Goal: Contribute content: Contribute content

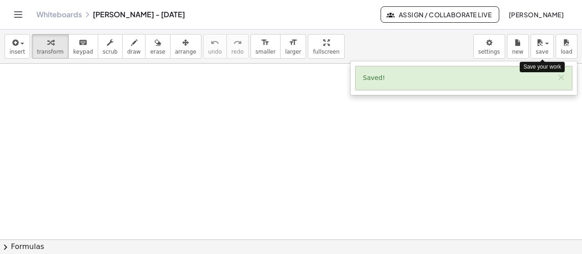
click at [541, 55] on button "save" at bounding box center [542, 46] width 23 height 25
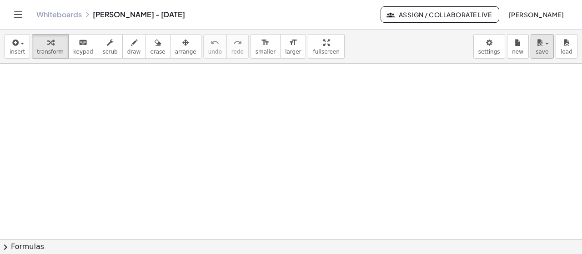
click at [540, 49] on span "save" at bounding box center [542, 52] width 13 height 6
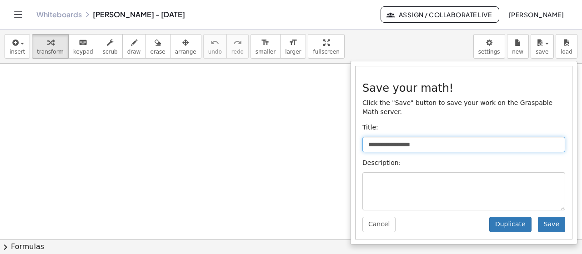
click at [381, 137] on input "**********" at bounding box center [464, 144] width 203 height 15
type input "**********"
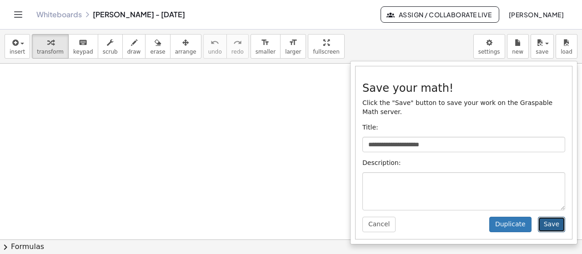
click at [559, 217] on button "Save" at bounding box center [551, 224] width 27 height 15
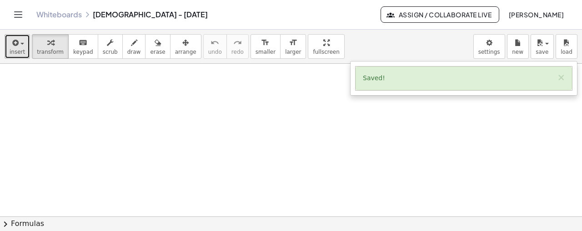
click at [14, 40] on icon "button" at bounding box center [14, 42] width 8 height 11
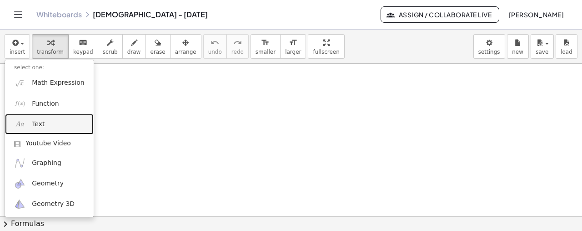
click at [35, 122] on span "Text" at bounding box center [38, 124] width 13 height 9
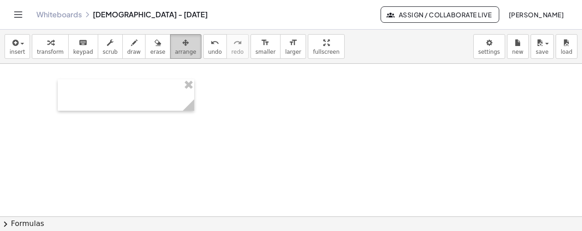
click at [179, 44] on button "arrange" at bounding box center [185, 46] width 31 height 25
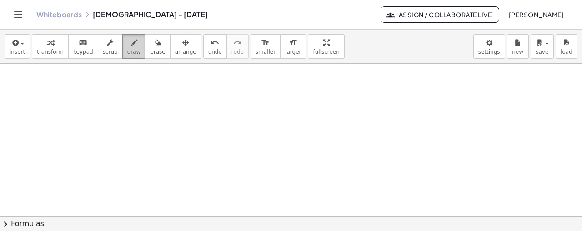
click at [127, 39] on div "button" at bounding box center [134, 42] width 14 height 11
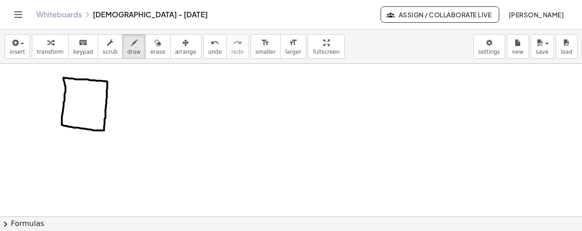
drag, startPoint x: 102, startPoint y: 127, endPoint x: 65, endPoint y: 119, distance: 38.6
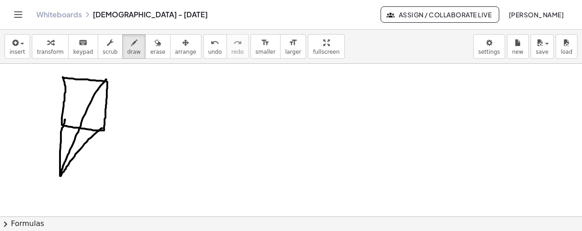
drag, startPoint x: 60, startPoint y: 173, endPoint x: 106, endPoint y: 79, distance: 105.4
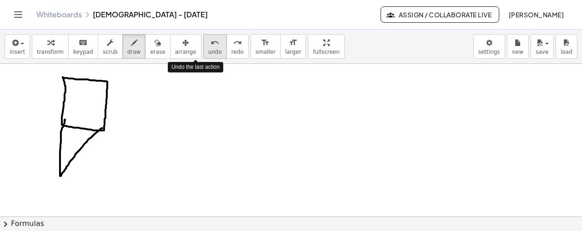
click at [208, 49] on span "undo" at bounding box center [215, 52] width 14 height 6
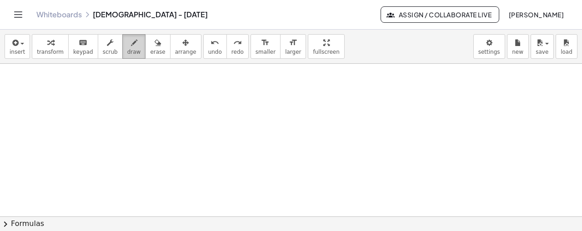
click at [131, 46] on icon "button" at bounding box center [134, 42] width 6 height 11
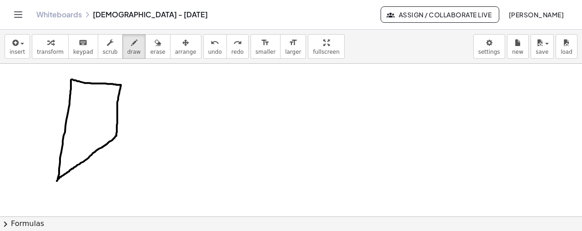
click at [127, 43] on div "button" at bounding box center [134, 42] width 14 height 11
drag, startPoint x: 39, startPoint y: 182, endPoint x: 40, endPoint y: 191, distance: 9.2
drag, startPoint x: 127, startPoint y: 76, endPoint x: 130, endPoint y: 85, distance: 9.6
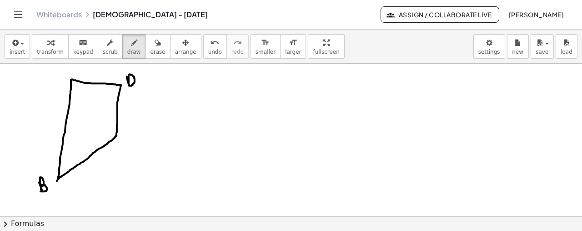
drag, startPoint x: 58, startPoint y: 178, endPoint x: 124, endPoint y: 82, distance: 116.2
drag, startPoint x: 99, startPoint y: 130, endPoint x: 101, endPoint y: 135, distance: 4.8
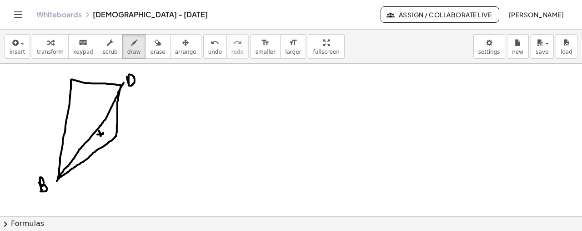
drag, startPoint x: 97, startPoint y: 134, endPoint x: 103, endPoint y: 132, distance: 6.2
drag, startPoint x: 42, startPoint y: 115, endPoint x: 45, endPoint y: 122, distance: 7.8
drag, startPoint x: 54, startPoint y: 111, endPoint x: 47, endPoint y: 122, distance: 12.5
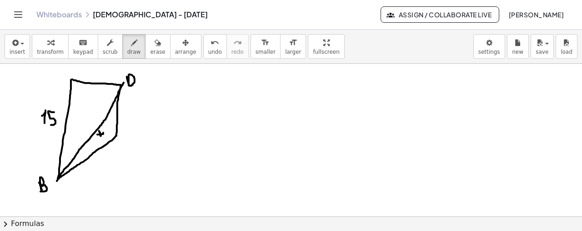
drag, startPoint x: 101, startPoint y: 69, endPoint x: 99, endPoint y: 73, distance: 5.1
drag, startPoint x: 73, startPoint y: 90, endPoint x: 83, endPoint y: 82, distance: 12.4
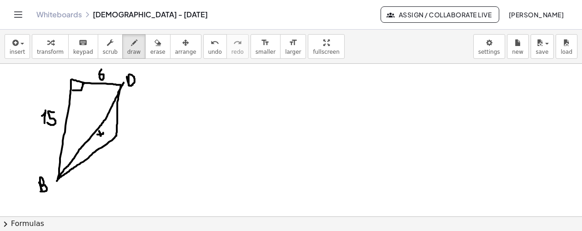
drag, startPoint x: 202, startPoint y: 72, endPoint x: 208, endPoint y: 87, distance: 15.9
drag, startPoint x: 221, startPoint y: 72, endPoint x: 216, endPoint y: 82, distance: 11.0
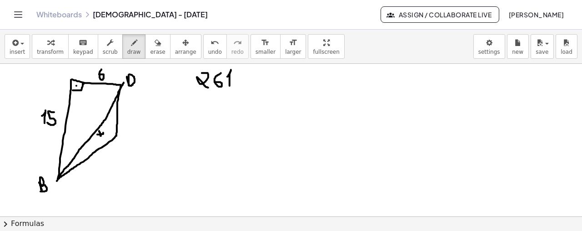
drag, startPoint x: 228, startPoint y: 76, endPoint x: 230, endPoint y: 86, distance: 10.8
drag, startPoint x: 242, startPoint y: 68, endPoint x: 242, endPoint y: 178, distance: 110.6
drag, startPoint x: 247, startPoint y: 73, endPoint x: 247, endPoint y: 81, distance: 8.7
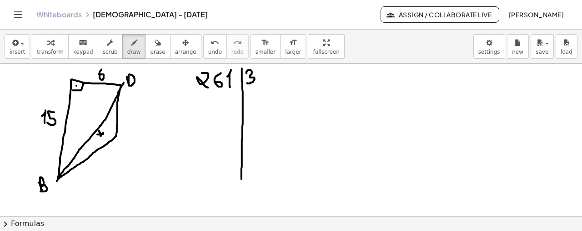
click at [211, 41] on icon "undo" at bounding box center [215, 42] width 9 height 11
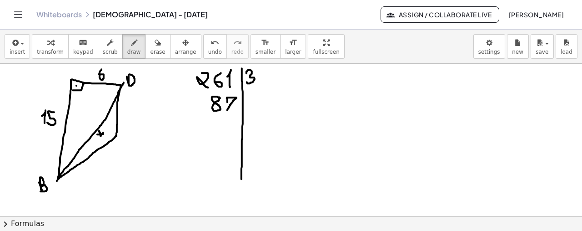
drag, startPoint x: 228, startPoint y: 101, endPoint x: 228, endPoint y: 109, distance: 7.7
click at [155, 41] on icon "button" at bounding box center [158, 42] width 6 height 11
drag, startPoint x: 353, startPoint y: 101, endPoint x: 268, endPoint y: 74, distance: 89.9
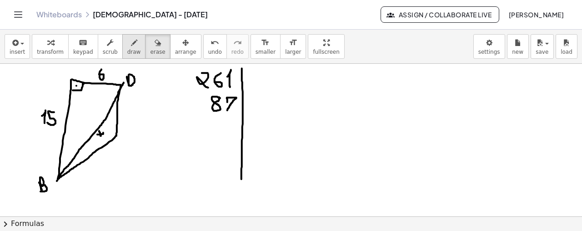
click at [127, 45] on div "button" at bounding box center [134, 42] width 14 height 11
drag, startPoint x: 248, startPoint y: 71, endPoint x: 250, endPoint y: 81, distance: 10.1
drag, startPoint x: 249, startPoint y: 95, endPoint x: 249, endPoint y: 107, distance: 12.3
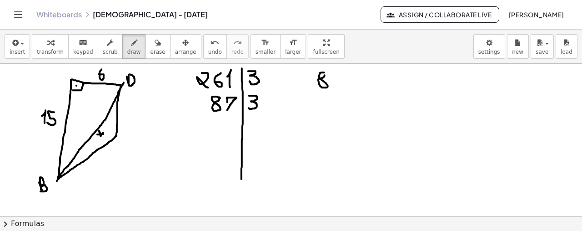
drag, startPoint x: 331, startPoint y: 74, endPoint x: 334, endPoint y: 84, distance: 9.9
drag, startPoint x: 351, startPoint y: 70, endPoint x: 393, endPoint y: 86, distance: 44.8
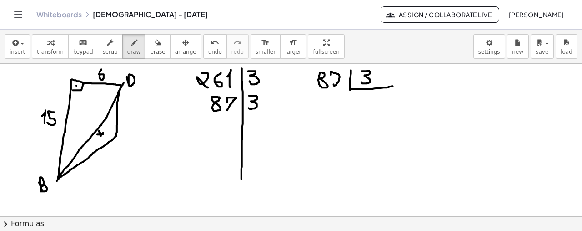
drag, startPoint x: 362, startPoint y: 71, endPoint x: 361, endPoint y: 80, distance: 9.6
drag, startPoint x: 325, startPoint y: 65, endPoint x: 328, endPoint y: 71, distance: 6.9
drag, startPoint x: 358, startPoint y: 95, endPoint x: 366, endPoint y: 102, distance: 11.6
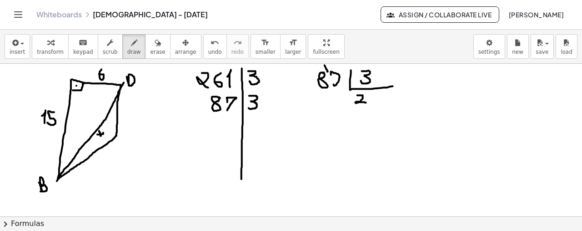
drag, startPoint x: 327, startPoint y: 93, endPoint x: 322, endPoint y: 101, distance: 8.6
drag, startPoint x: 308, startPoint y: 95, endPoint x: 314, endPoint y: 95, distance: 6.4
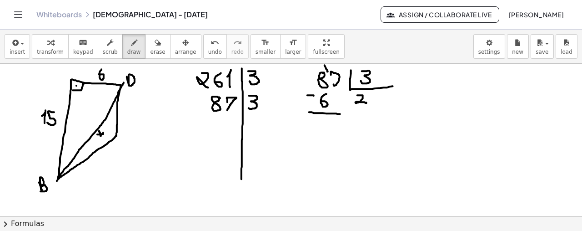
drag, startPoint x: 309, startPoint y: 111, endPoint x: 343, endPoint y: 113, distance: 33.7
drag, startPoint x: 324, startPoint y: 120, endPoint x: 330, endPoint y: 132, distance: 13.8
drag, startPoint x: 337, startPoint y: 122, endPoint x: 339, endPoint y: 132, distance: 9.4
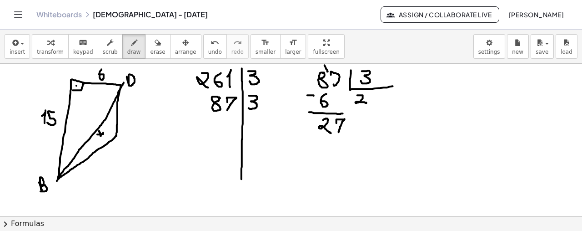
drag, startPoint x: 375, startPoint y: 91, endPoint x: 372, endPoint y: 101, distance: 9.6
drag, startPoint x: 320, startPoint y: 140, endPoint x: 324, endPoint y: 149, distance: 10.2
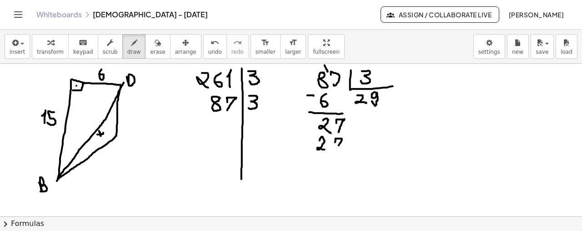
drag, startPoint x: 335, startPoint y: 142, endPoint x: 337, endPoint y: 152, distance: 11.1
drag, startPoint x: 305, startPoint y: 131, endPoint x: 311, endPoint y: 131, distance: 6.4
drag, startPoint x: 314, startPoint y: 156, endPoint x: 350, endPoint y: 158, distance: 35.6
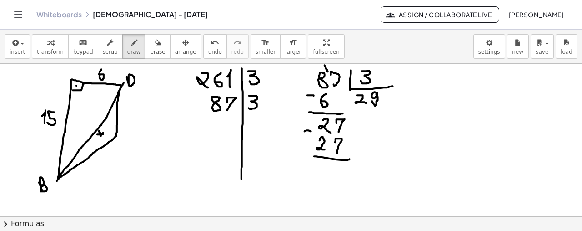
drag, startPoint x: 212, startPoint y: 119, endPoint x: 220, endPoint y: 132, distance: 14.8
drag, startPoint x: 236, startPoint y: 117, endPoint x: 228, endPoint y: 131, distance: 15.9
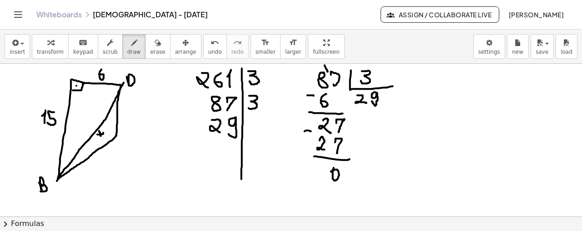
drag, startPoint x: 248, startPoint y: 119, endPoint x: 256, endPoint y: 131, distance: 14.1
drag, startPoint x: 265, startPoint y: 114, endPoint x: 262, endPoint y: 126, distance: 12.3
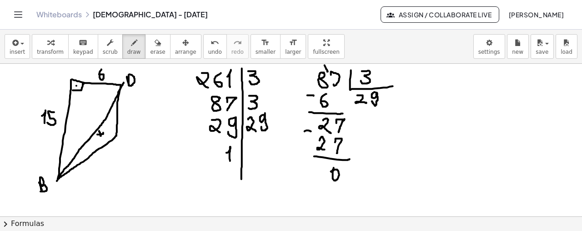
drag, startPoint x: 227, startPoint y: 152, endPoint x: 230, endPoint y: 164, distance: 12.4
drag, startPoint x: 264, startPoint y: 74, endPoint x: 265, endPoint y: 94, distance: 20.0
drag, startPoint x: 278, startPoint y: 85, endPoint x: 277, endPoint y: 97, distance: 11.9
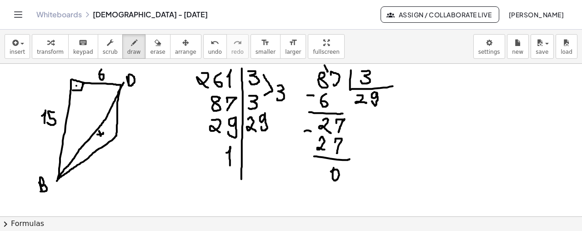
drag, startPoint x: 123, startPoint y: 156, endPoint x: 122, endPoint y: 168, distance: 11.8
drag, startPoint x: 138, startPoint y: 169, endPoint x: 169, endPoint y: 152, distance: 35.4
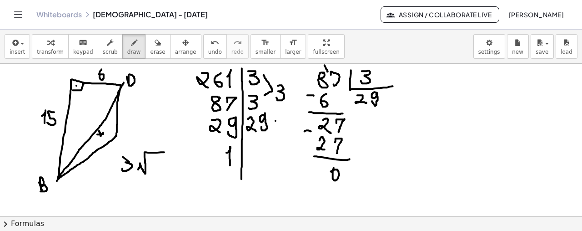
drag, startPoint x: 151, startPoint y: 160, endPoint x: 158, endPoint y: 170, distance: 12.7
drag, startPoint x: 167, startPoint y: 159, endPoint x: 164, endPoint y: 172, distance: 13.3
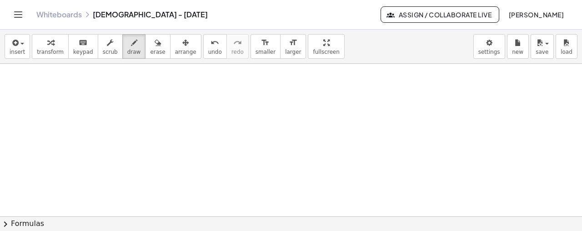
scroll to position [159, 0]
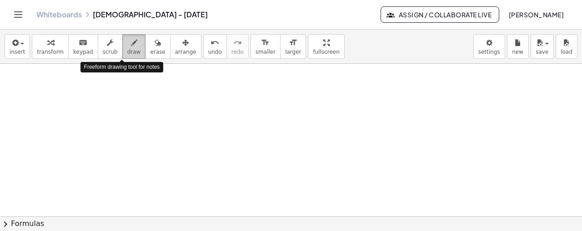
click at [131, 45] on icon "button" at bounding box center [134, 42] width 6 height 11
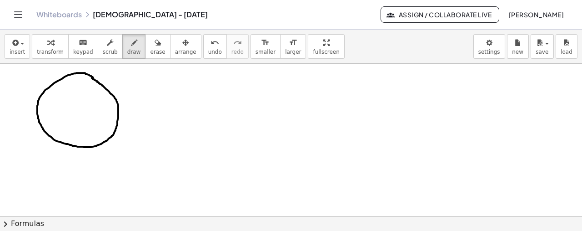
click at [91, 76] on div at bounding box center [291, 110] width 582 height 413
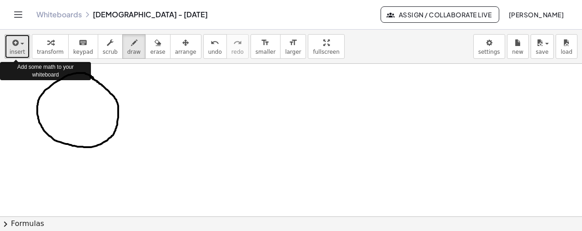
click at [10, 51] on span "insert" at bounding box center [17, 52] width 15 height 6
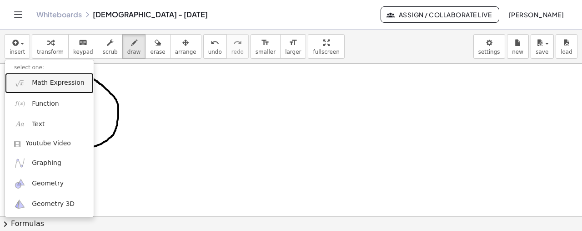
click at [54, 86] on span "Math Expression" at bounding box center [58, 82] width 52 height 9
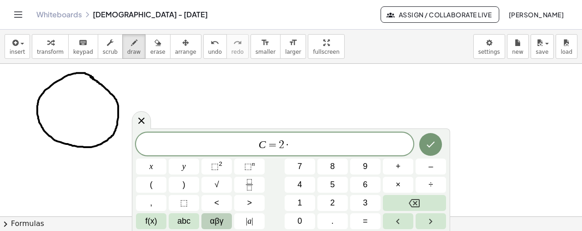
click at [220, 219] on span "αβγ" at bounding box center [217, 221] width 14 height 12
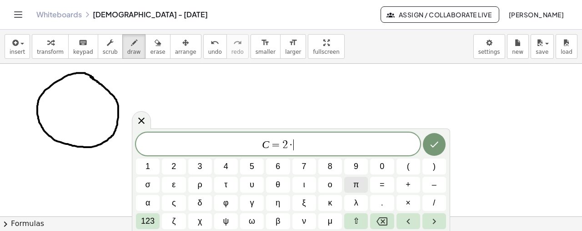
click at [360, 188] on button "π" at bounding box center [356, 185] width 24 height 16
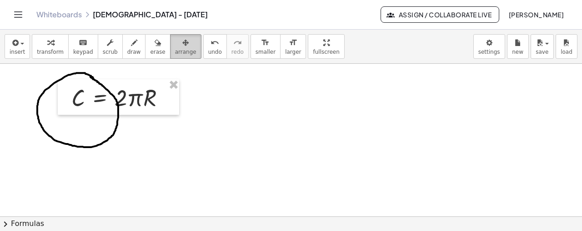
click at [175, 51] on span "arrange" at bounding box center [185, 52] width 21 height 6
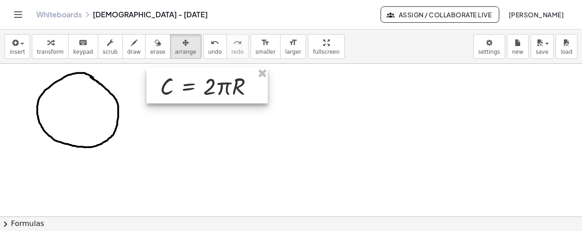
drag, startPoint x: 132, startPoint y: 86, endPoint x: 222, endPoint y: 76, distance: 90.6
click at [222, 76] on div at bounding box center [207, 85] width 121 height 35
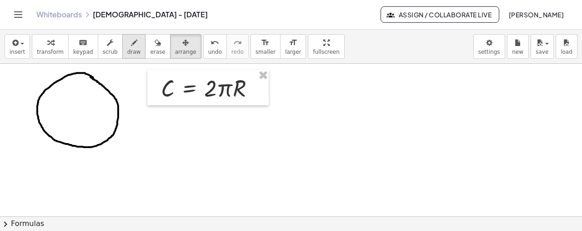
click at [127, 50] on span "draw" at bounding box center [134, 52] width 14 height 6
click at [76, 109] on div at bounding box center [291, 110] width 582 height 413
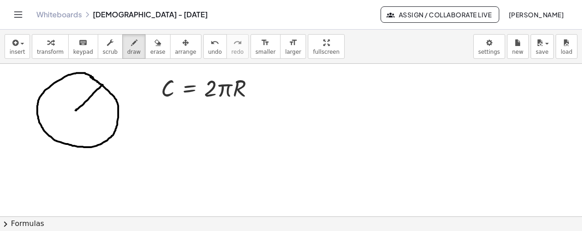
drag, startPoint x: 76, startPoint y: 110, endPoint x: 103, endPoint y: 84, distance: 37.3
click at [103, 84] on div at bounding box center [291, 110] width 582 height 413
drag, startPoint x: 79, startPoint y: 90, endPoint x: 86, endPoint y: 96, distance: 9.3
click at [86, 96] on div at bounding box center [291, 110] width 582 height 413
drag, startPoint x: 103, startPoint y: 84, endPoint x: 52, endPoint y: 136, distance: 73.0
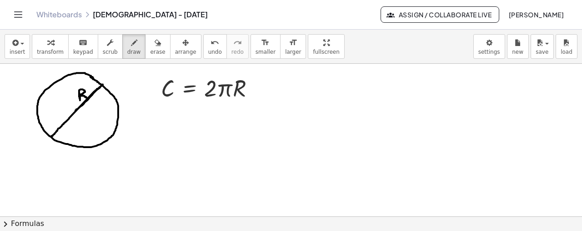
click at [52, 136] on div at bounding box center [291, 110] width 582 height 413
drag, startPoint x: 55, startPoint y: 107, endPoint x: 63, endPoint y: 115, distance: 11.3
click at [63, 115] on div at bounding box center [291, 110] width 582 height 413
click at [76, 110] on div at bounding box center [291, 110] width 582 height 413
click at [25, 42] on button "insert" at bounding box center [17, 46] width 25 height 25
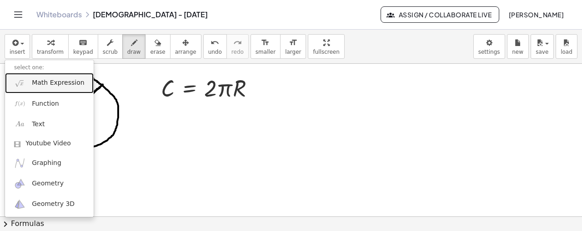
click at [55, 77] on link "Math Expression" at bounding box center [49, 83] width 89 height 20
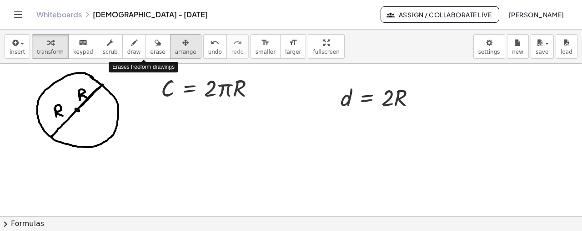
click at [170, 42] on button "arrange" at bounding box center [185, 46] width 31 height 25
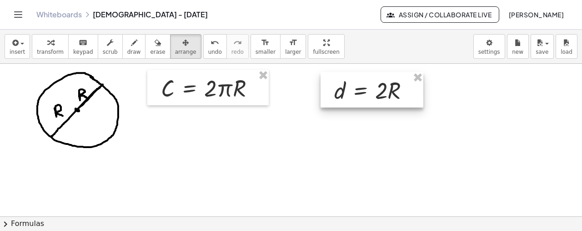
drag, startPoint x: 369, startPoint y: 109, endPoint x: 363, endPoint y: 100, distance: 11.4
click at [363, 100] on div at bounding box center [372, 89] width 103 height 35
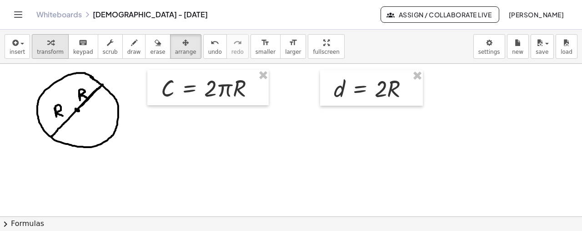
click at [55, 38] on div "button" at bounding box center [50, 42] width 27 height 11
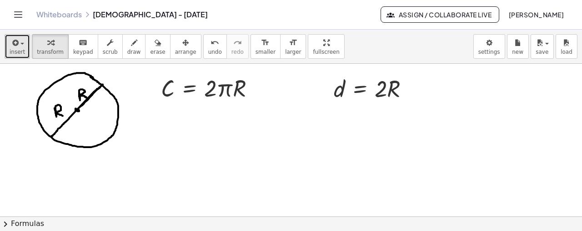
click at [12, 47] on icon "button" at bounding box center [14, 42] width 8 height 11
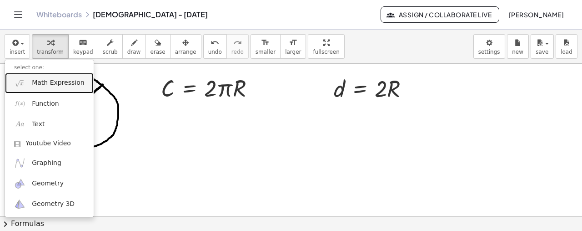
click at [49, 87] on span "Math Expression" at bounding box center [58, 82] width 52 height 9
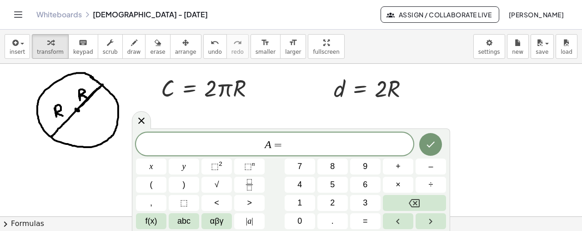
click at [213, 230] on div "A = x y ⬚ 2 ⬚ n 7 8 9 + – ( ) √ 4 5 6 × ÷ , ⬚ < > 1 2 3 f(x) abc αβγ | a | 0 . =" at bounding box center [291, 179] width 319 height 102
click at [217, 222] on span "αβγ" at bounding box center [217, 221] width 14 height 12
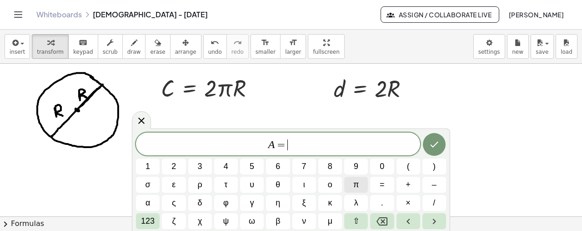
click at [355, 187] on span "π" at bounding box center [356, 184] width 5 height 12
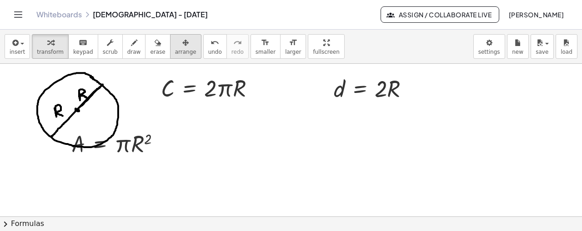
click at [175, 45] on div "button" at bounding box center [185, 42] width 21 height 11
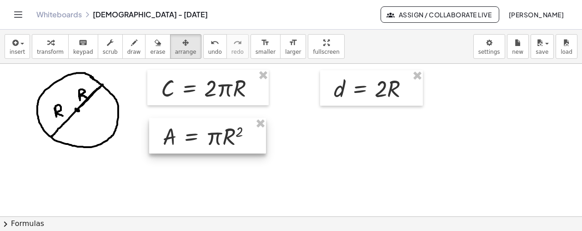
drag, startPoint x: 124, startPoint y: 146, endPoint x: 216, endPoint y: 139, distance: 92.2
click at [216, 139] on div at bounding box center [207, 135] width 117 height 35
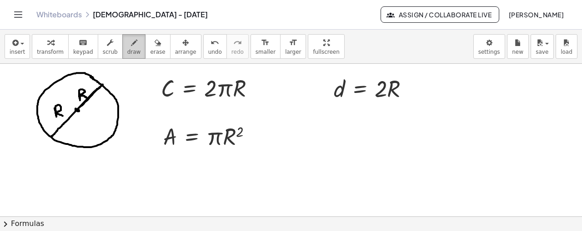
click at [127, 52] on span "draw" at bounding box center [134, 52] width 14 height 6
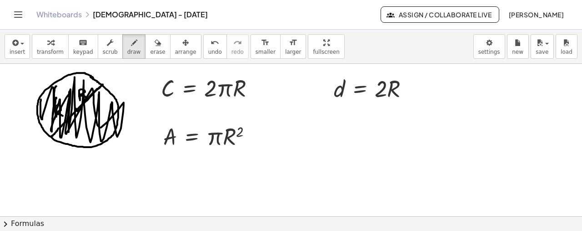
drag, startPoint x: 41, startPoint y: 99, endPoint x: 58, endPoint y: 83, distance: 23.2
click at [58, 83] on div at bounding box center [291, 110] width 582 height 413
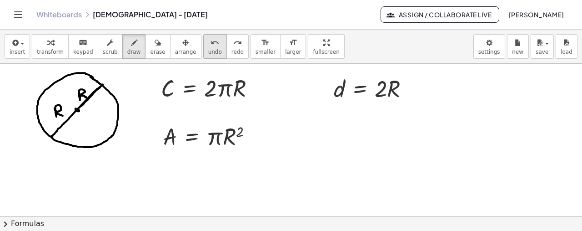
click at [211, 42] on icon "undo" at bounding box center [215, 42] width 9 height 11
click at [542, 43] on icon "button" at bounding box center [540, 42] width 8 height 11
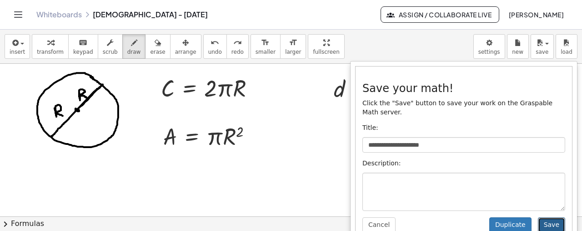
click at [555, 217] on button "Save" at bounding box center [551, 224] width 27 height 15
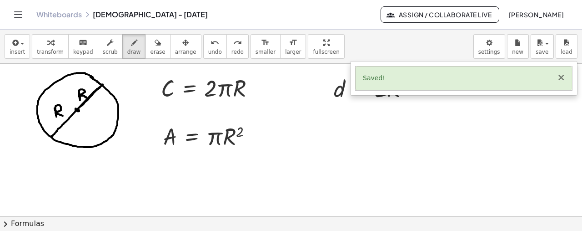
click at [566, 77] on button "×" at bounding box center [561, 78] width 8 height 10
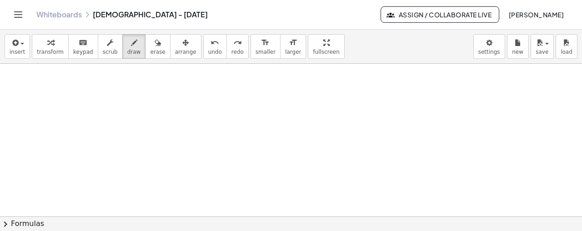
scroll to position [266, 0]
click at [22, 46] on div "button" at bounding box center [17, 42] width 15 height 11
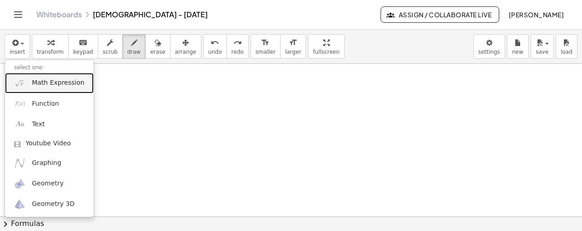
click at [40, 83] on span "Math Expression" at bounding box center [58, 82] width 52 height 9
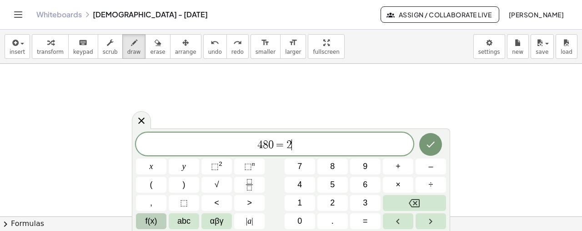
click at [156, 222] on span "f(x)" at bounding box center [152, 221] width 12 height 12
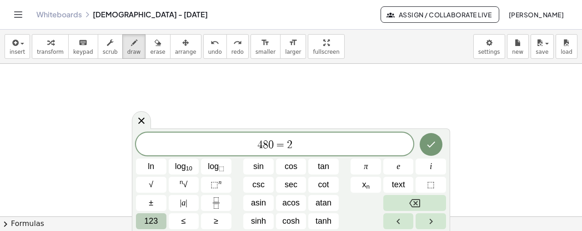
click at [159, 219] on button "123" at bounding box center [151, 221] width 30 height 16
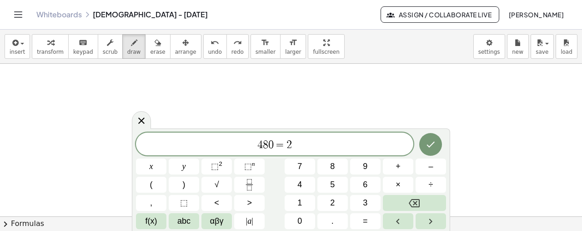
click at [297, 143] on span "4 8 0 = 2 ​" at bounding box center [275, 144] width 278 height 13
click at [145, 116] on icon at bounding box center [141, 120] width 11 height 11
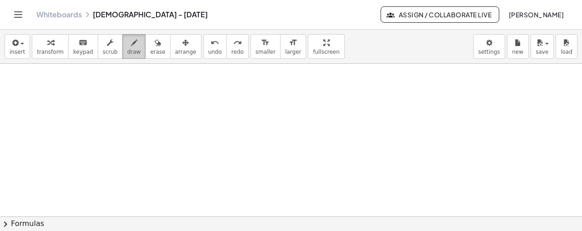
click at [127, 42] on div "button" at bounding box center [134, 42] width 14 height 11
drag, startPoint x: 91, startPoint y: 73, endPoint x: 95, endPoint y: 86, distance: 12.7
click at [95, 86] on div at bounding box center [291, 104] width 582 height 613
drag, startPoint x: 114, startPoint y: 72, endPoint x: 115, endPoint y: 87, distance: 14.6
click at [115, 87] on div at bounding box center [291, 104] width 582 height 613
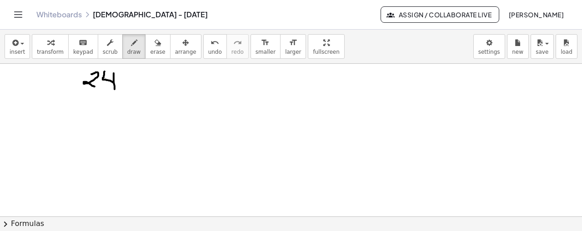
drag, startPoint x: 114, startPoint y: 81, endPoint x: 105, endPoint y: 71, distance: 14.2
click at [105, 71] on div at bounding box center [291, 104] width 582 height 613
click at [124, 74] on div at bounding box center [291, 104] width 582 height 613
click at [139, 72] on div at bounding box center [291, 104] width 582 height 613
click at [159, 76] on div at bounding box center [291, 104] width 582 height 613
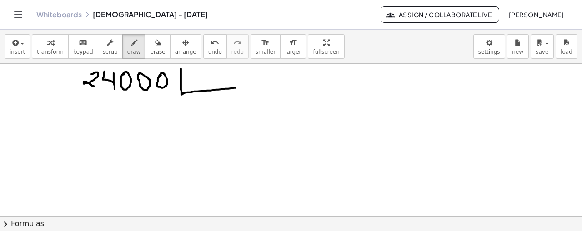
drag, startPoint x: 181, startPoint y: 68, endPoint x: 238, endPoint y: 87, distance: 59.6
click at [238, 87] on div at bounding box center [291, 104] width 582 height 613
drag, startPoint x: 189, startPoint y: 72, endPoint x: 189, endPoint y: 84, distance: 11.8
click at [189, 84] on div at bounding box center [291, 104] width 582 height 613
drag, startPoint x: 203, startPoint y: 75, endPoint x: 205, endPoint y: 85, distance: 10.3
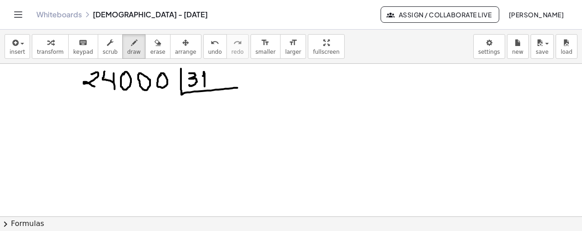
click at [205, 85] on div at bounding box center [291, 104] width 582 height 613
drag, startPoint x: 218, startPoint y: 71, endPoint x: 220, endPoint y: 84, distance: 13.8
click at [220, 84] on div at bounding box center [291, 104] width 582 height 613
drag, startPoint x: 218, startPoint y: 76, endPoint x: 213, endPoint y: 71, distance: 7.1
click at [213, 71] on div at bounding box center [291, 104] width 582 height 613
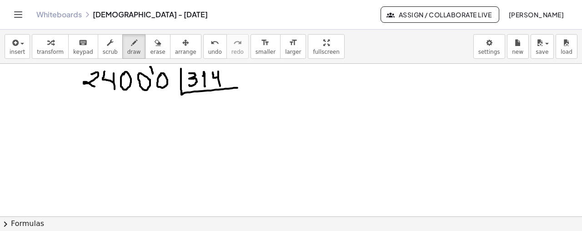
drag, startPoint x: 150, startPoint y: 66, endPoint x: 152, endPoint y: 73, distance: 7.6
click at [152, 73] on div at bounding box center [291, 104] width 582 height 613
drag, startPoint x: 187, startPoint y: 103, endPoint x: 191, endPoint y: 112, distance: 10.2
click at [191, 112] on div at bounding box center [291, 104] width 582 height 613
drag, startPoint x: 86, startPoint y: 99, endPoint x: 91, endPoint y: 111, distance: 13.2
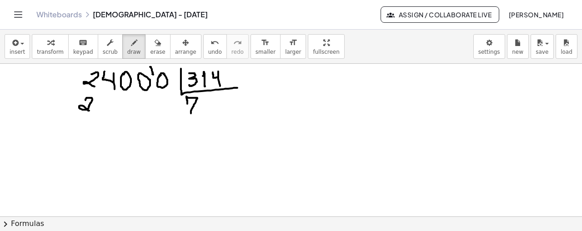
click at [91, 111] on div at bounding box center [291, 104] width 582 height 613
drag, startPoint x: 107, startPoint y: 99, endPoint x: 112, endPoint y: 113, distance: 15.4
click at [112, 113] on div at bounding box center [291, 104] width 582 height 613
drag, startPoint x: 129, startPoint y: 99, endPoint x: 121, endPoint y: 110, distance: 13.9
click at [121, 110] on div at bounding box center [291, 104] width 582 height 613
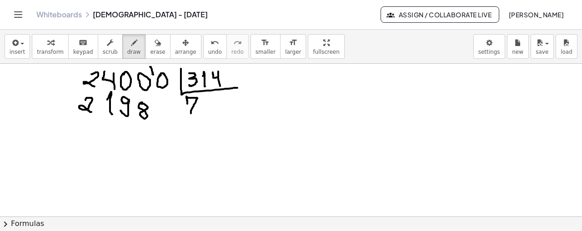
click at [139, 102] on div at bounding box center [291, 104] width 582 height 613
drag, startPoint x: 75, startPoint y: 124, endPoint x: 176, endPoint y: 127, distance: 101.1
click at [176, 127] on div at bounding box center [291, 104] width 582 height 613
drag, startPoint x: 109, startPoint y: 137, endPoint x: 116, endPoint y: 150, distance: 15.1
click at [116, 150] on div at bounding box center [291, 104] width 582 height 613
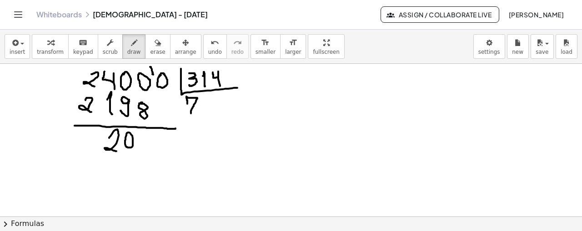
click at [126, 134] on div at bounding box center [291, 104] width 582 height 613
drag, startPoint x: 141, startPoint y: 135, endPoint x: 148, endPoint y: 148, distance: 14.7
click at [148, 148] on div at bounding box center [291, 104] width 582 height 613
click at [158, 135] on div at bounding box center [291, 104] width 582 height 613
drag, startPoint x: 205, startPoint y: 99, endPoint x: 203, endPoint y: 108, distance: 9.3
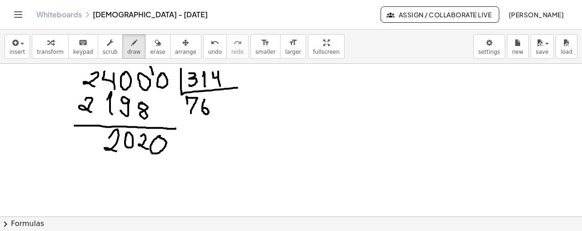
click at [203, 108] on div at bounding box center [291, 104] width 582 height 613
drag, startPoint x: 108, startPoint y: 164, endPoint x: 108, endPoint y: 174, distance: 10.0
click at [108, 174] on div at bounding box center [291, 104] width 582 height 613
click at [130, 162] on div at bounding box center [291, 104] width 582 height 613
click at [143, 160] on div at bounding box center [291, 104] width 582 height 613
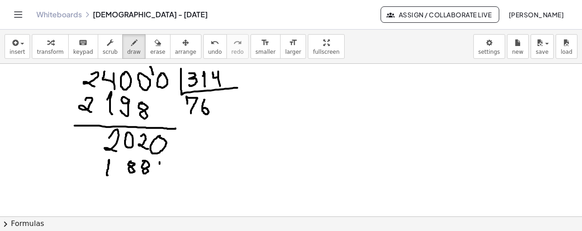
drag, startPoint x: 160, startPoint y: 161, endPoint x: 160, endPoint y: 170, distance: 8.7
click at [160, 170] on div at bounding box center [291, 104] width 582 height 613
drag, startPoint x: 159, startPoint y: 166, endPoint x: 157, endPoint y: 159, distance: 7.8
click at [157, 159] on div at bounding box center [291, 104] width 582 height 613
drag, startPoint x: 81, startPoint y: 151, endPoint x: 88, endPoint y: 154, distance: 6.9
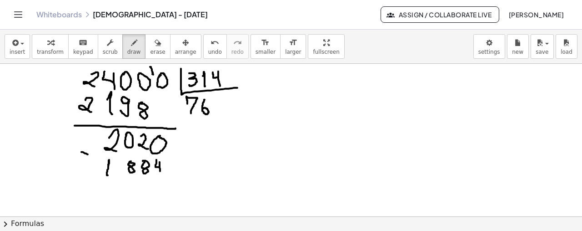
click at [88, 154] on div at bounding box center [291, 104] width 582 height 613
drag, startPoint x: 91, startPoint y: 187, endPoint x: 192, endPoint y: 189, distance: 101.5
click at [192, 189] on div at bounding box center [291, 104] width 582 height 613
drag, startPoint x: 131, startPoint y: 201, endPoint x: 133, endPoint y: 206, distance: 5.7
click at [133, 206] on div at bounding box center [291, 104] width 582 height 613
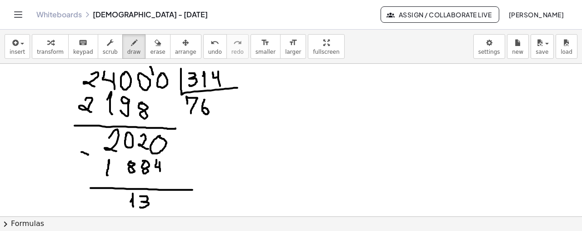
drag, startPoint x: 140, startPoint y: 195, endPoint x: 139, endPoint y: 204, distance: 8.7
click at [139, 204] on div at bounding box center [291, 104] width 582 height 613
drag, startPoint x: 158, startPoint y: 195, endPoint x: 155, endPoint y: 202, distance: 8.4
click at [155, 202] on div at bounding box center [291, 104] width 582 height 613
click at [171, 193] on div at bounding box center [291, 104] width 582 height 613
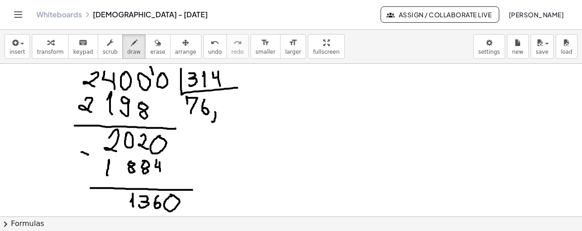
drag, startPoint x: 215, startPoint y: 111, endPoint x: 212, endPoint y: 120, distance: 9.6
click at [212, 120] on div at bounding box center [291, 104] width 582 height 613
drag, startPoint x: 227, startPoint y: 98, endPoint x: 228, endPoint y: 111, distance: 13.3
click at [228, 111] on div at bounding box center [291, 104] width 582 height 613
drag, startPoint x: 227, startPoint y: 103, endPoint x: 220, endPoint y: 94, distance: 11.7
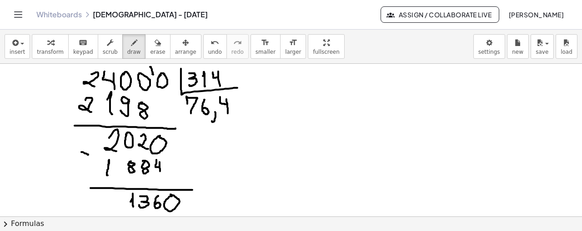
click at [220, 94] on div at bounding box center [291, 104] width 582 height 613
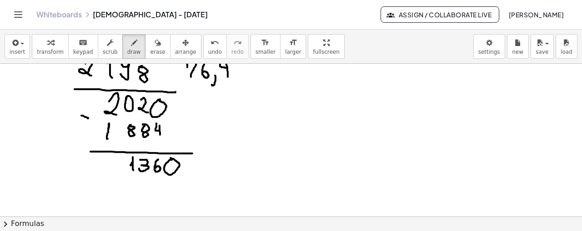
scroll to position [305, 0]
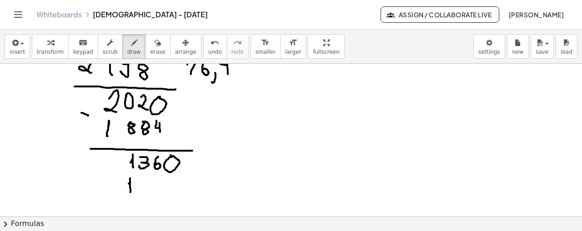
drag, startPoint x: 129, startPoint y: 183, endPoint x: 130, endPoint y: 191, distance: 7.9
click at [130, 191] on div at bounding box center [291, 65] width 582 height 613
drag, startPoint x: 141, startPoint y: 182, endPoint x: 147, endPoint y: 191, distance: 10.6
click at [147, 191] on div at bounding box center [291, 65] width 582 height 613
drag, startPoint x: 160, startPoint y: 178, endPoint x: 154, endPoint y: 190, distance: 12.8
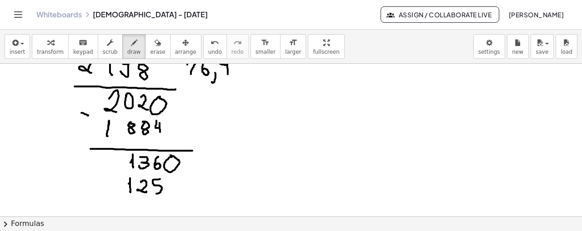
click at [154, 190] on div at bounding box center [291, 65] width 582 height 613
drag, startPoint x: 174, startPoint y: 180, endPoint x: 169, endPoint y: 188, distance: 9.4
click at [169, 188] on div at bounding box center [291, 65] width 582 height 613
drag, startPoint x: 112, startPoint y: 196, endPoint x: 197, endPoint y: 202, distance: 85.8
click at [197, 202] on div at bounding box center [291, 65] width 582 height 613
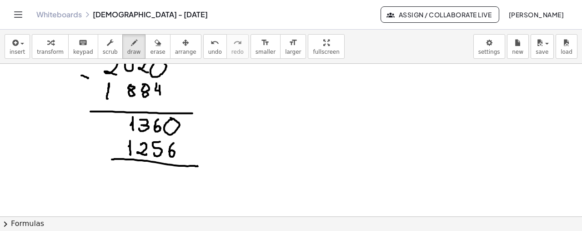
scroll to position [344, 0]
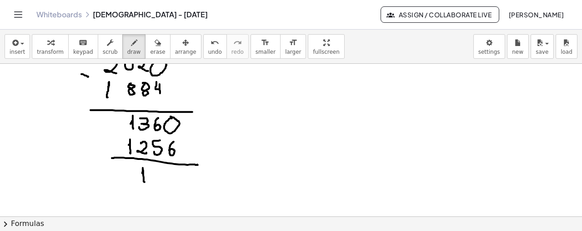
drag, startPoint x: 142, startPoint y: 172, endPoint x: 145, endPoint y: 181, distance: 8.9
click at [145, 181] on div at bounding box center [291, 26] width 582 height 613
click at [152, 168] on div at bounding box center [291, 26] width 582 height 613
drag, startPoint x: 174, startPoint y: 169, endPoint x: 174, endPoint y: 182, distance: 12.7
click at [174, 182] on div at bounding box center [291, 26] width 582 height 613
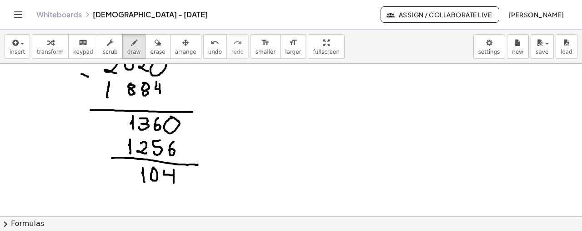
drag, startPoint x: 173, startPoint y: 174, endPoint x: 165, endPoint y: 167, distance: 10.6
click at [165, 167] on div at bounding box center [291, 26] width 582 height 613
click at [185, 170] on div at bounding box center [291, 26] width 582 height 613
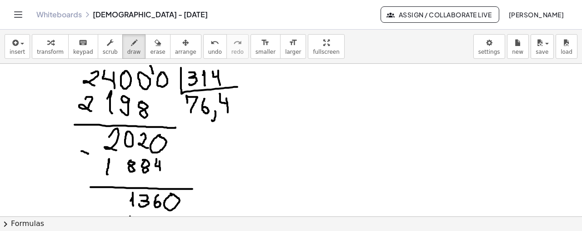
scroll to position [264, 0]
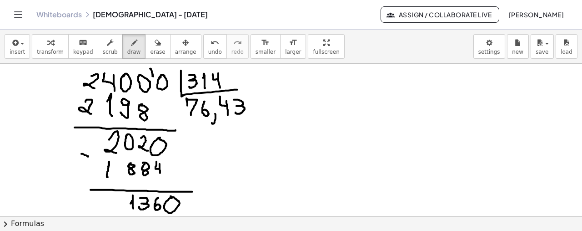
drag, startPoint x: 234, startPoint y: 99, endPoint x: 236, endPoint y: 111, distance: 12.4
click at [236, 111] on div at bounding box center [291, 106] width 582 height 613
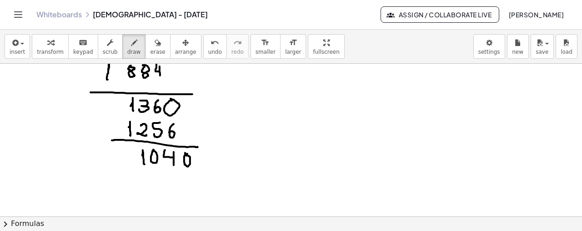
scroll to position [363, 0]
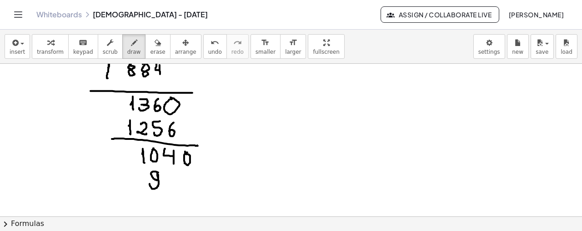
drag, startPoint x: 158, startPoint y: 172, endPoint x: 150, endPoint y: 182, distance: 13.2
click at [150, 182] on div at bounding box center [291, 7] width 582 height 613
drag, startPoint x: 173, startPoint y: 174, endPoint x: 174, endPoint y: 186, distance: 12.3
click at [174, 186] on div at bounding box center [291, 7] width 582 height 613
drag, startPoint x: 173, startPoint y: 179, endPoint x: 167, endPoint y: 170, distance: 10.6
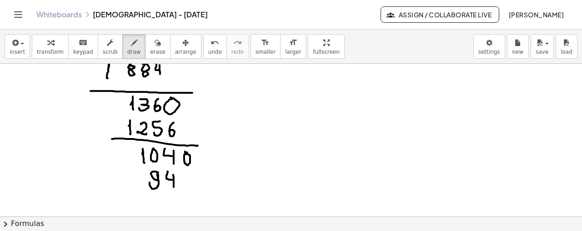
click at [167, 170] on div at bounding box center [291, 7] width 582 height 613
drag, startPoint x: 182, startPoint y: 175, endPoint x: 190, endPoint y: 185, distance: 12.3
click at [190, 185] on div at bounding box center [291, 7] width 582 height 613
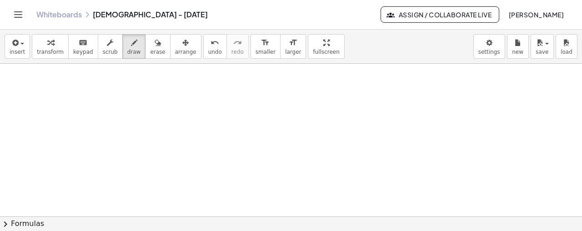
scroll to position [520, 0]
click at [9, 52] on button "insert" at bounding box center [17, 46] width 25 height 25
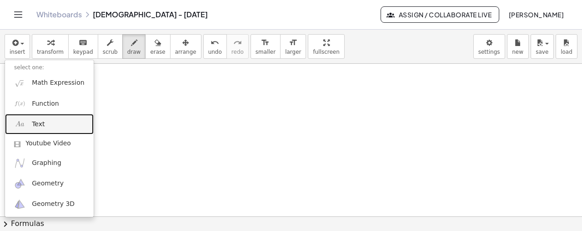
click at [37, 121] on span "Text" at bounding box center [38, 124] width 13 height 9
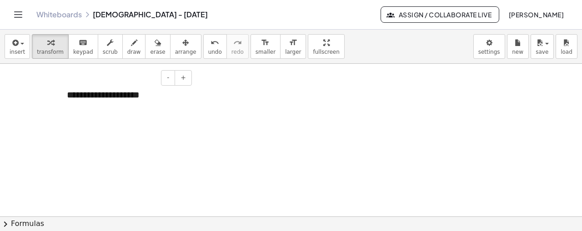
click at [157, 96] on div "**********" at bounding box center [126, 94] width 137 height 31
click at [110, 103] on div "****" at bounding box center [126, 107] width 118 height 13
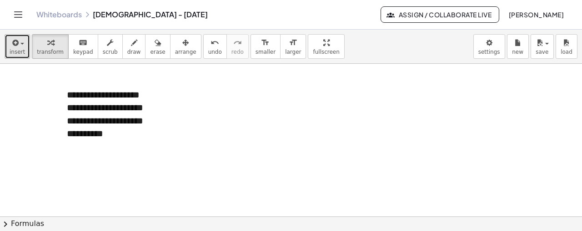
click at [20, 47] on div "button" at bounding box center [17, 42] width 15 height 11
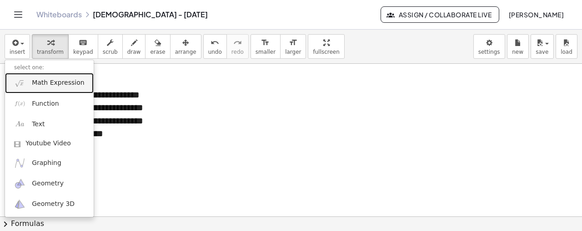
click at [73, 84] on span "Math Expression" at bounding box center [58, 82] width 52 height 9
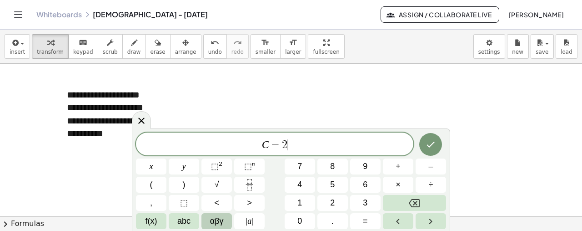
click at [228, 223] on button "αβγ" at bounding box center [217, 221] width 30 height 16
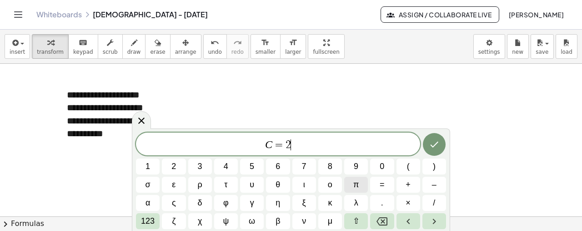
click at [357, 187] on span "π" at bounding box center [356, 184] width 5 height 12
click at [268, 143] on span "=" at bounding box center [273, 144] width 13 height 11
click at [342, 146] on span "3 . 1 4 = 2 π R ​" at bounding box center [278, 144] width 284 height 13
click at [297, 146] on var "R" at bounding box center [299, 144] width 7 height 12
click at [140, 125] on icon at bounding box center [141, 120] width 11 height 11
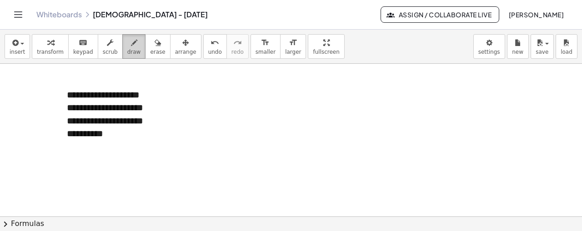
click at [127, 50] on span "draw" at bounding box center [134, 52] width 14 height 6
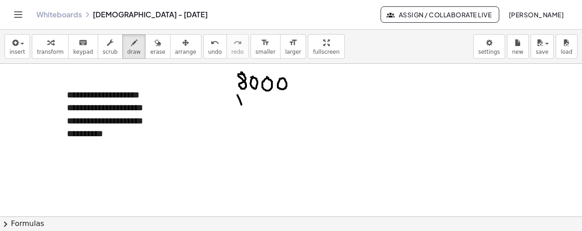
drag, startPoint x: 238, startPoint y: 94, endPoint x: 244, endPoint y: 109, distance: 16.1
drag, startPoint x: 244, startPoint y: 96, endPoint x: 238, endPoint y: 106, distance: 12.1
drag, startPoint x: 260, startPoint y: 96, endPoint x: 257, endPoint y: 105, distance: 9.0
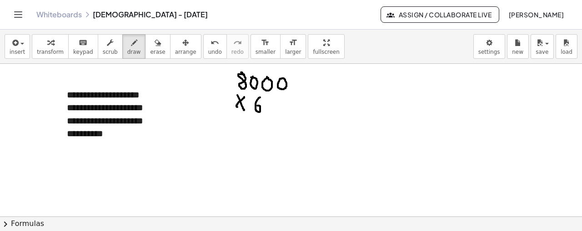
drag, startPoint x: 276, startPoint y: 98, endPoint x: 276, endPoint y: 113, distance: 15.0
drag, startPoint x: 275, startPoint y: 104, endPoint x: 269, endPoint y: 95, distance: 11.2
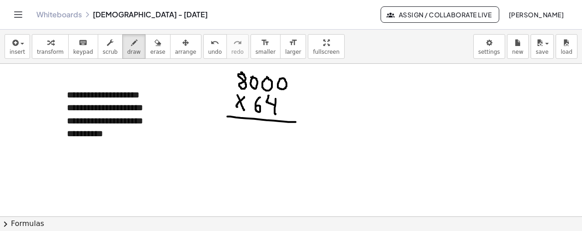
drag, startPoint x: 228, startPoint y: 116, endPoint x: 301, endPoint y: 121, distance: 73.5
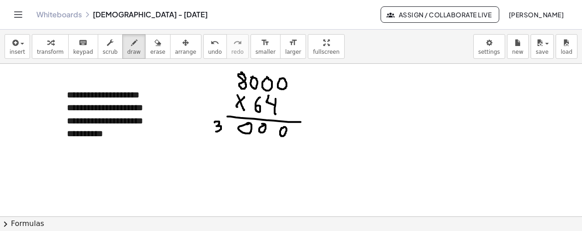
drag, startPoint x: 215, startPoint y: 121, endPoint x: 214, endPoint y: 129, distance: 7.3
drag, startPoint x: 228, startPoint y: 123, endPoint x: 233, endPoint y: 131, distance: 9.1
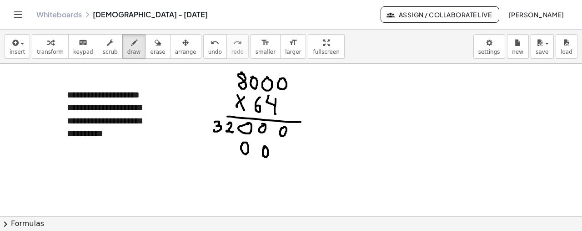
drag, startPoint x: 203, startPoint y: 136, endPoint x: 203, endPoint y: 146, distance: 10.0
drag, startPoint x: 203, startPoint y: 142, endPoint x: 198, endPoint y: 132, distance: 10.4
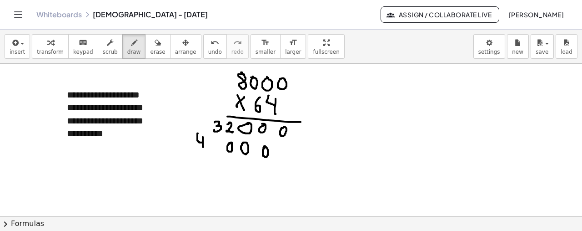
drag, startPoint x: 195, startPoint y: 164, endPoint x: 299, endPoint y: 161, distance: 104.7
drag, startPoint x: 180, startPoint y: 130, endPoint x: 189, endPoint y: 131, distance: 9.6
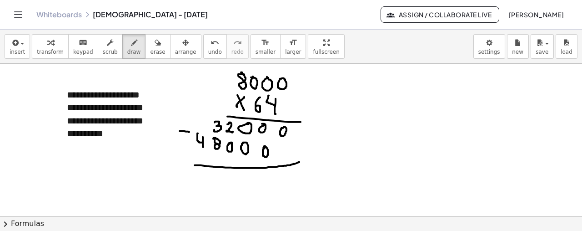
drag, startPoint x: 184, startPoint y: 127, endPoint x: 185, endPoint y: 135, distance: 8.2
drag, startPoint x: 270, startPoint y: 171, endPoint x: 240, endPoint y: 174, distance: 30.7
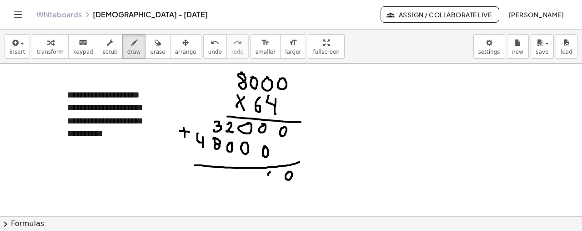
drag, startPoint x: 250, startPoint y: 172, endPoint x: 245, endPoint y: 170, distance: 6.1
drag, startPoint x: 230, startPoint y: 175, endPoint x: 235, endPoint y: 184, distance: 10.2
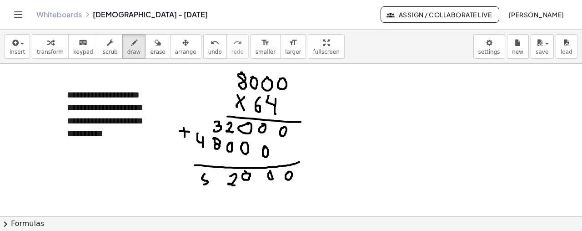
drag, startPoint x: 205, startPoint y: 173, endPoint x: 203, endPoint y: 183, distance: 10.1
drag, startPoint x: 216, startPoint y: 177, endPoint x: 217, endPoint y: 185, distance: 8.2
drag, startPoint x: 300, startPoint y: 171, endPoint x: 300, endPoint y: 179, distance: 8.2
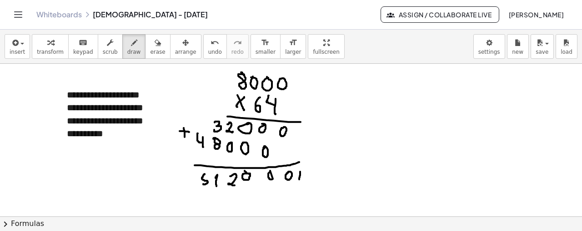
drag, startPoint x: 306, startPoint y: 169, endPoint x: 308, endPoint y: 178, distance: 9.2
drag, startPoint x: 298, startPoint y: 171, endPoint x: 316, endPoint y: 171, distance: 17.3
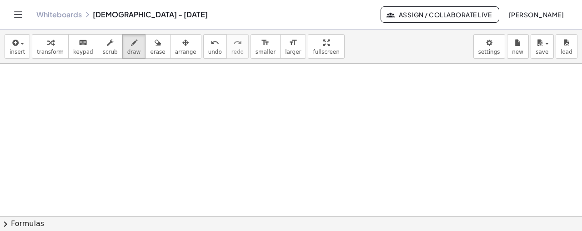
scroll to position [659, 0]
click at [16, 42] on icon "button" at bounding box center [14, 42] width 8 height 11
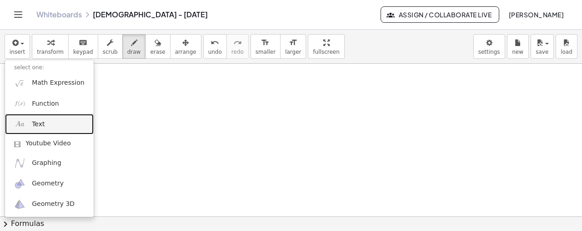
click at [48, 125] on link "Text" at bounding box center [49, 124] width 89 height 20
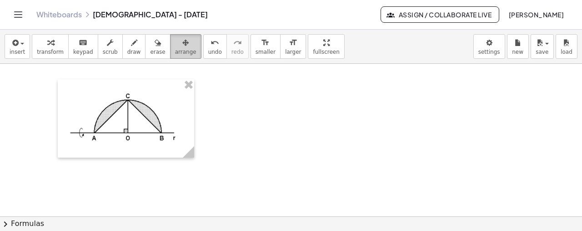
click at [178, 49] on button "arrange" at bounding box center [185, 46] width 31 height 25
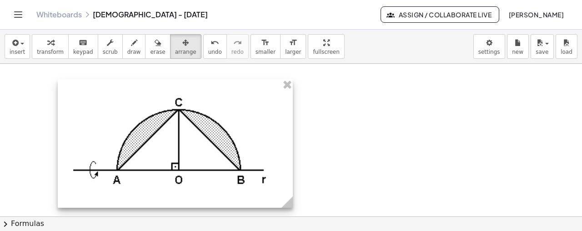
drag, startPoint x: 192, startPoint y: 148, endPoint x: 291, endPoint y: 147, distance: 98.8
click at [291, 147] on div "- +" at bounding box center [175, 143] width 235 height 128
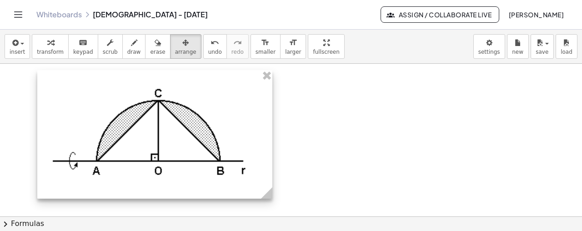
drag, startPoint x: 185, startPoint y: 141, endPoint x: 165, endPoint y: 132, distance: 22.1
click at [165, 132] on div at bounding box center [154, 134] width 235 height 128
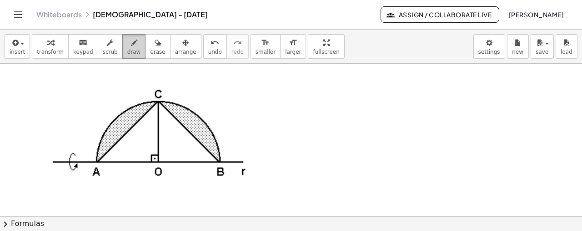
click at [131, 46] on icon "button" at bounding box center [134, 42] width 6 height 11
drag, startPoint x: 129, startPoint y: 115, endPoint x: 126, endPoint y: 125, distance: 10.7
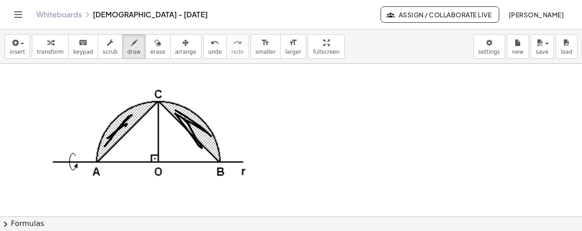
drag, startPoint x: 176, startPoint y: 109, endPoint x: 171, endPoint y: 107, distance: 5.5
click at [211, 46] on icon "undo" at bounding box center [215, 42] width 9 height 11
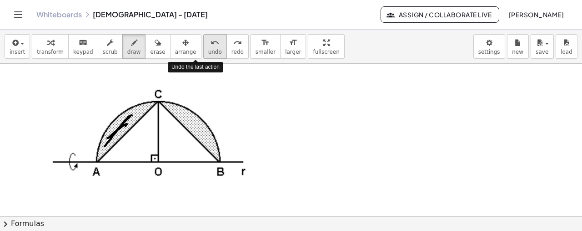
click at [211, 46] on icon "undo" at bounding box center [215, 42] width 9 height 11
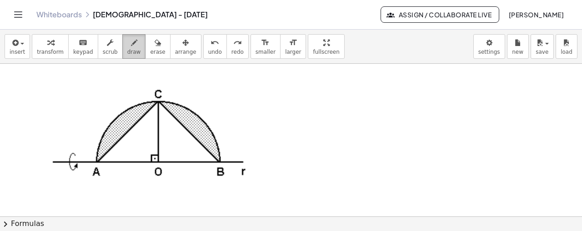
click at [131, 46] on icon "button" at bounding box center [134, 42] width 6 height 11
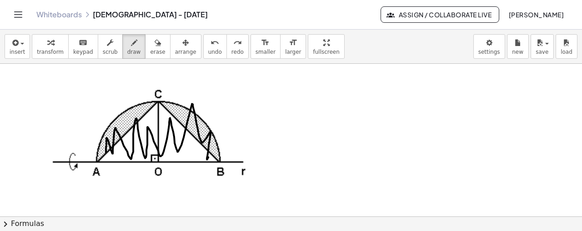
drag, startPoint x: 106, startPoint y: 152, endPoint x: 208, endPoint y: 156, distance: 102.5
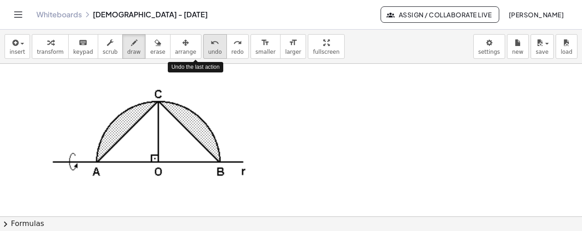
click at [211, 46] on icon "undo" at bounding box center [215, 42] width 9 height 11
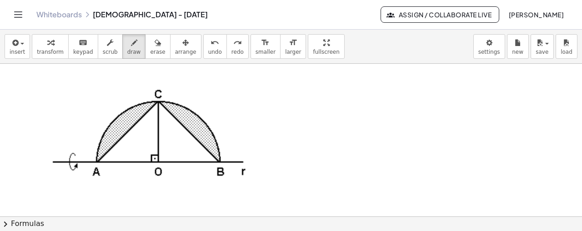
click at [150, 42] on div "button" at bounding box center [157, 42] width 15 height 11
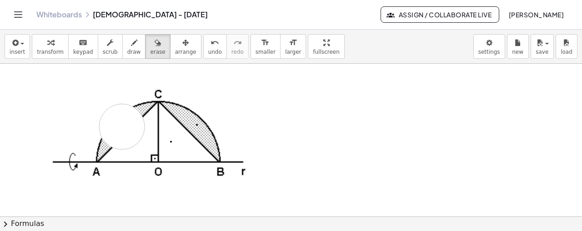
drag, startPoint x: 121, startPoint y: 125, endPoint x: 199, endPoint y: 126, distance: 77.8
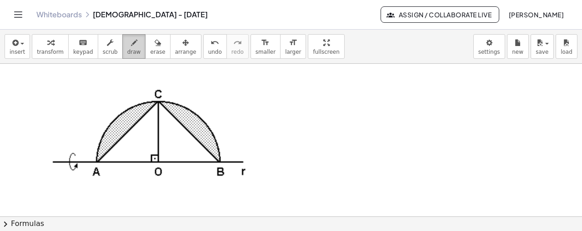
click at [131, 44] on icon "button" at bounding box center [134, 42] width 6 height 11
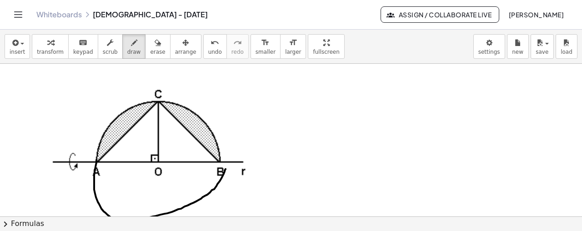
drag, startPoint x: 96, startPoint y: 159, endPoint x: 226, endPoint y: 164, distance: 129.8
click at [203, 49] on button "undo undo" at bounding box center [215, 46] width 24 height 25
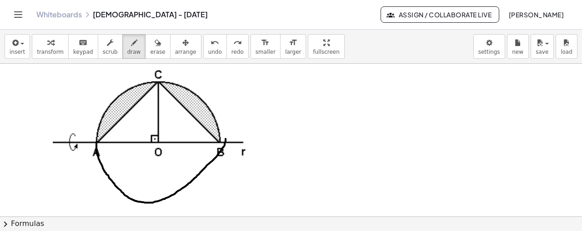
drag, startPoint x: 96, startPoint y: 141, endPoint x: 226, endPoint y: 137, distance: 129.3
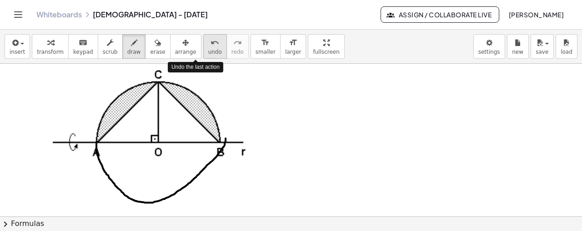
click at [208, 49] on span "undo" at bounding box center [215, 52] width 14 height 6
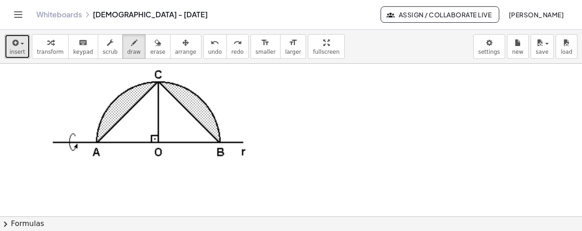
click at [19, 42] on span "button" at bounding box center [20, 43] width 2 height 6
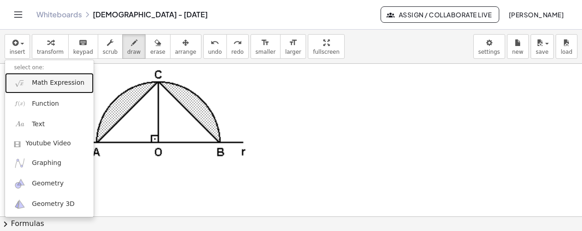
click at [56, 85] on span "Math Expression" at bounding box center [58, 82] width 52 height 9
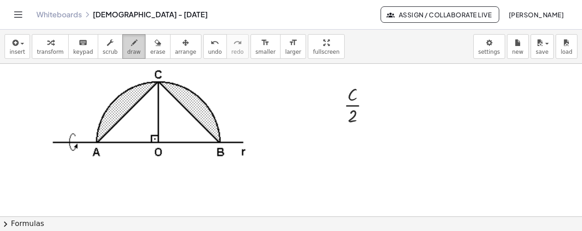
click at [127, 49] on span "draw" at bounding box center [134, 52] width 14 height 6
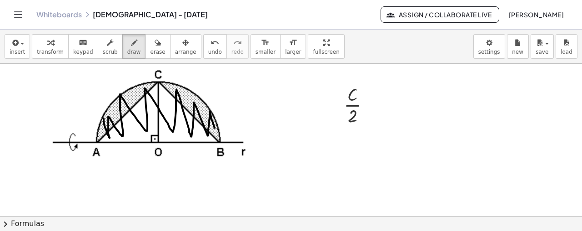
drag, startPoint x: 104, startPoint y: 118, endPoint x: 215, endPoint y: 127, distance: 111.4
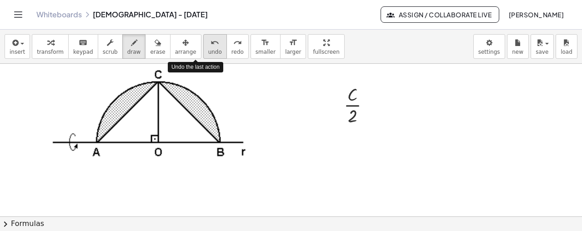
click at [211, 42] on icon "undo" at bounding box center [215, 42] width 9 height 11
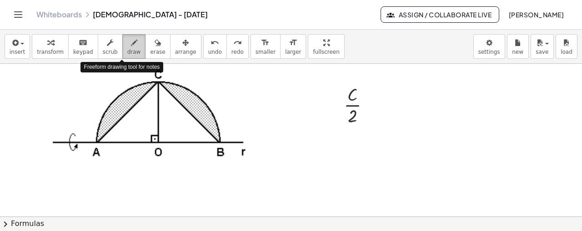
click at [131, 46] on icon "button" at bounding box center [134, 42] width 6 height 11
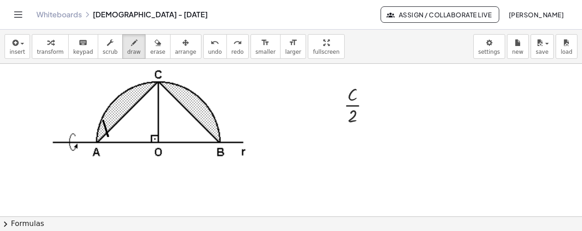
drag, startPoint x: 103, startPoint y: 120, endPoint x: 109, endPoint y: 137, distance: 18.1
click at [211, 46] on icon "undo" at bounding box center [215, 42] width 9 height 11
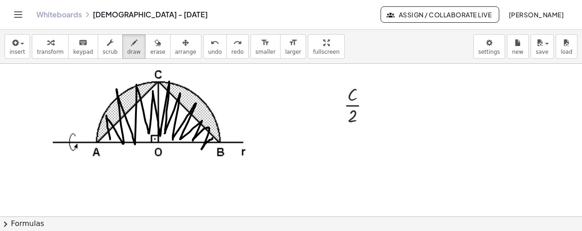
drag, startPoint x: 110, startPoint y: 138, endPoint x: 212, endPoint y: 137, distance: 102.4
click at [150, 39] on button "erase" at bounding box center [157, 46] width 25 height 25
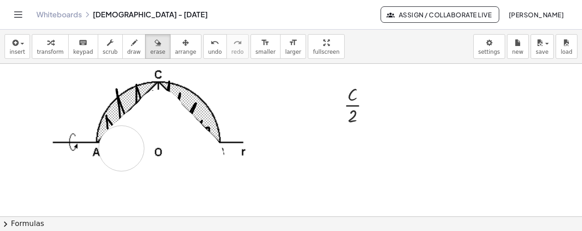
drag, startPoint x: 183, startPoint y: 170, endPoint x: 310, endPoint y: 134, distance: 131.8
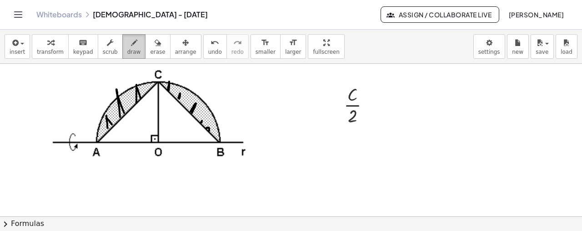
click at [131, 40] on icon "button" at bounding box center [134, 42] width 6 height 11
click at [37, 46] on div "button" at bounding box center [50, 42] width 27 height 11
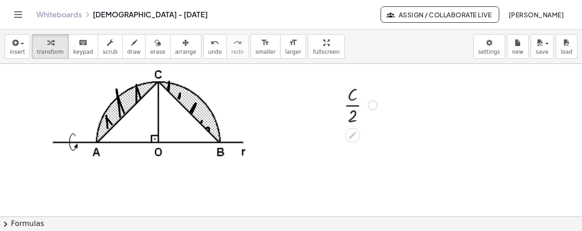
click at [372, 103] on div at bounding box center [373, 105] width 10 height 10
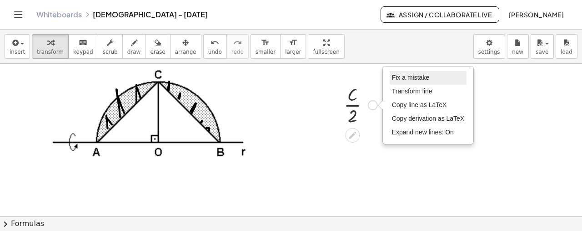
click at [412, 81] on li "Fix a mistake" at bounding box center [428, 78] width 77 height 14
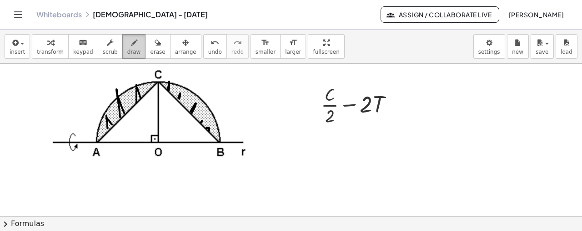
click at [127, 50] on span "draw" at bounding box center [134, 52] width 14 height 6
drag, startPoint x: 324, startPoint y: 133, endPoint x: 324, endPoint y: 146, distance: 12.3
drag, startPoint x: 324, startPoint y: 138, endPoint x: 318, endPoint y: 128, distance: 11.9
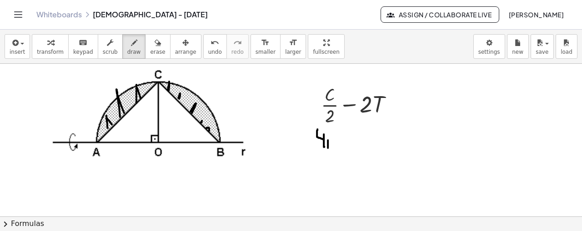
drag, startPoint x: 328, startPoint y: 139, endPoint x: 328, endPoint y: 147, distance: 7.7
drag, startPoint x: 332, startPoint y: 141, endPoint x: 333, endPoint y: 149, distance: 8.2
drag, startPoint x: 327, startPoint y: 142, endPoint x: 334, endPoint y: 140, distance: 6.5
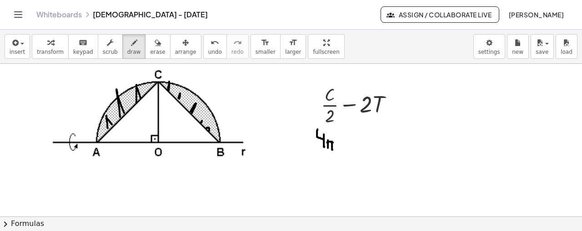
drag, startPoint x: 315, startPoint y: 151, endPoint x: 336, endPoint y: 153, distance: 21.5
drag, startPoint x: 325, startPoint y: 159, endPoint x: 332, endPoint y: 168, distance: 11.7
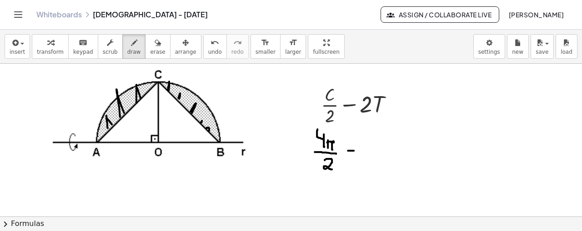
drag, startPoint x: 348, startPoint y: 150, endPoint x: 354, endPoint y: 150, distance: 5.9
drag, startPoint x: 362, startPoint y: 138, endPoint x: 370, endPoint y: 151, distance: 15.1
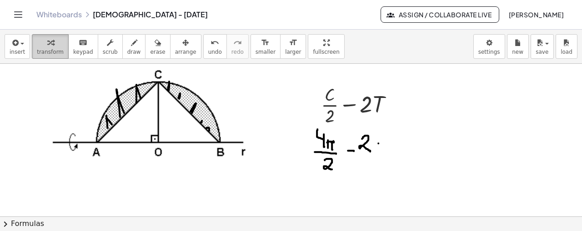
click at [53, 49] on span "transform" at bounding box center [50, 52] width 27 height 6
click at [399, 107] on div "Fix a mistake Transform line Copy line as LaTeX Copy derivation as LaTeX Expand…" at bounding box center [396, 105] width 10 height 10
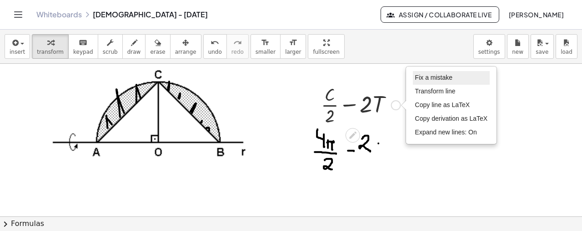
click at [457, 81] on li "Fix a mistake" at bounding box center [451, 78] width 77 height 14
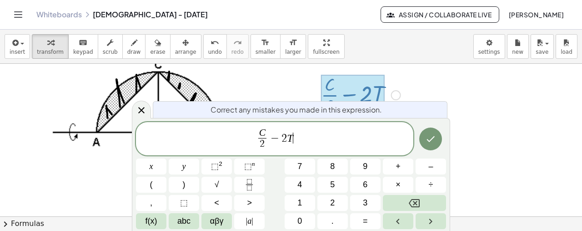
scroll to position [690, 0]
click at [288, 139] on var "T" at bounding box center [290, 138] width 6 height 12
click at [427, 140] on icon "Done" at bounding box center [430, 138] width 11 height 11
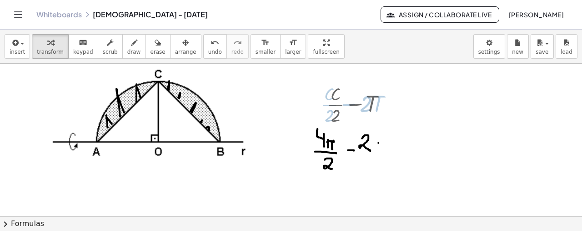
scroll to position [679, 0]
click at [152, 38] on button "erase" at bounding box center [157, 46] width 25 height 25
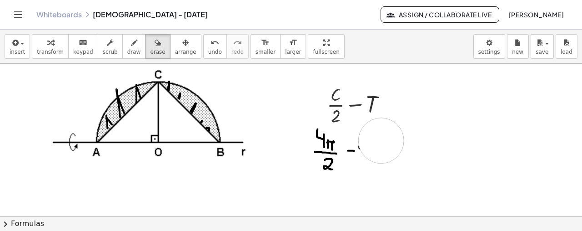
drag, startPoint x: 408, startPoint y: 138, endPoint x: 379, endPoint y: 140, distance: 28.7
click at [131, 41] on icon "button" at bounding box center [134, 42] width 6 height 11
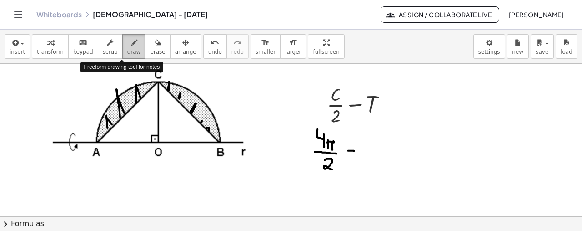
click at [131, 45] on icon "button" at bounding box center [134, 42] width 6 height 11
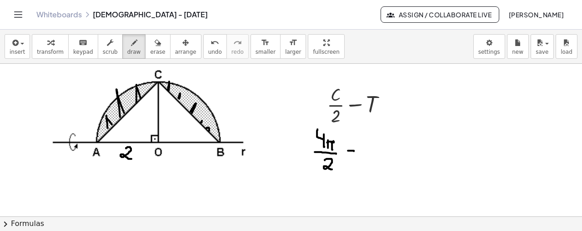
drag, startPoint x: 126, startPoint y: 147, endPoint x: 132, endPoint y: 158, distance: 11.8
drag, startPoint x: 187, startPoint y: 147, endPoint x: 196, endPoint y: 157, distance: 13.5
drag, startPoint x: 162, startPoint y: 111, endPoint x: 170, endPoint y: 122, distance: 13.8
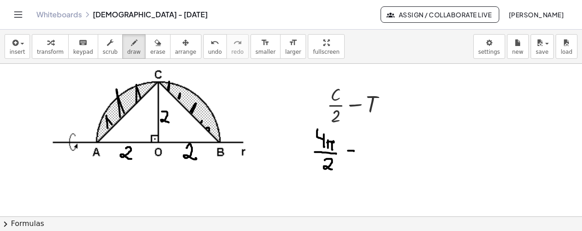
drag, startPoint x: 368, startPoint y: 137, endPoint x: 375, endPoint y: 147, distance: 12.5
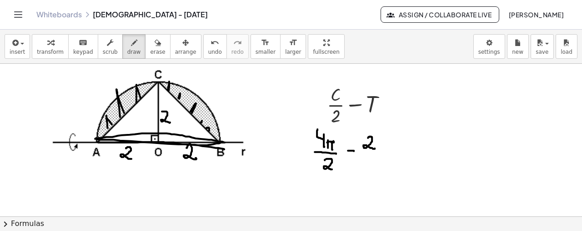
drag, startPoint x: 98, startPoint y: 142, endPoint x: 225, endPoint y: 148, distance: 126.7
drag, startPoint x: 159, startPoint y: 82, endPoint x: 224, endPoint y: 142, distance: 88.6
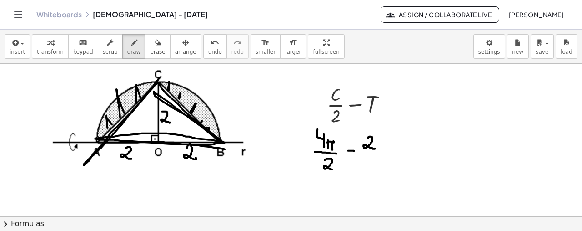
drag, startPoint x: 157, startPoint y: 83, endPoint x: 160, endPoint y: 77, distance: 6.1
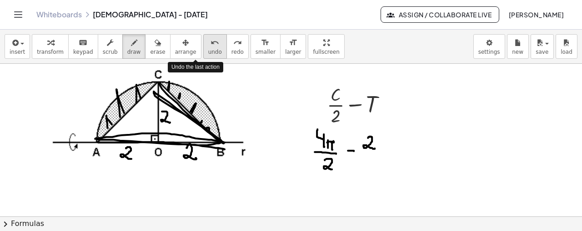
click at [211, 44] on icon "undo" at bounding box center [215, 42] width 9 height 11
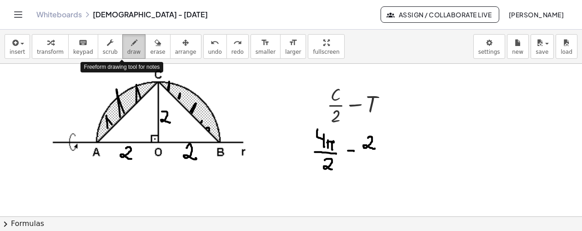
click at [131, 43] on icon "button" at bounding box center [134, 42] width 6 height 11
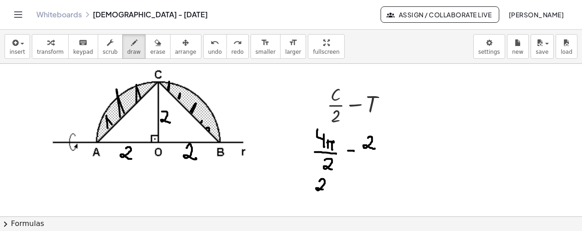
drag, startPoint x: 319, startPoint y: 180, endPoint x: 324, endPoint y: 188, distance: 9.2
drag, startPoint x: 333, startPoint y: 184, endPoint x: 334, endPoint y: 192, distance: 8.3
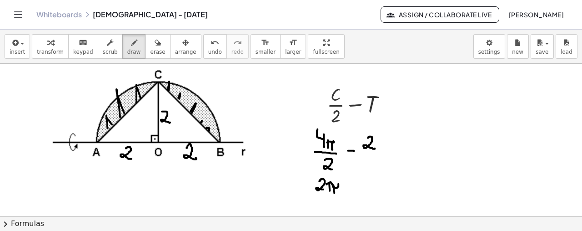
drag, startPoint x: 327, startPoint y: 183, endPoint x: 336, endPoint y: 180, distance: 9.6
drag, startPoint x: 348, startPoint y: 187, endPoint x: 357, endPoint y: 186, distance: 9.1
drag, startPoint x: 362, startPoint y: 182, endPoint x: 375, endPoint y: 189, distance: 14.2
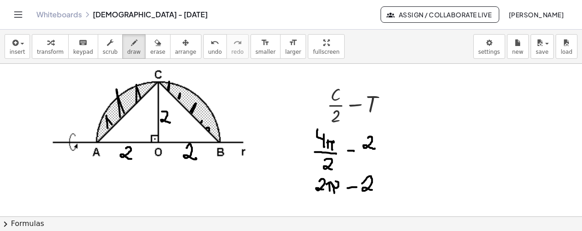
click at [208, 49] on span "undo" at bounding box center [215, 52] width 14 height 6
drag, startPoint x: 364, startPoint y: 182, endPoint x: 373, endPoint y: 192, distance: 13.5
drag, startPoint x: 107, startPoint y: 134, endPoint x: 149, endPoint y: 95, distance: 57.3
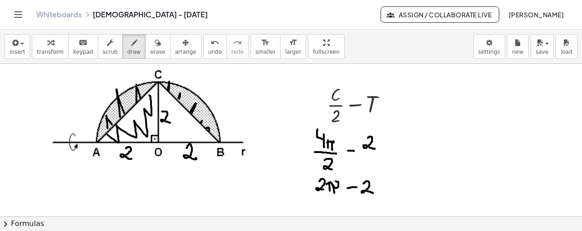
drag, startPoint x: 169, startPoint y: 99, endPoint x: 212, endPoint y: 141, distance: 59.8
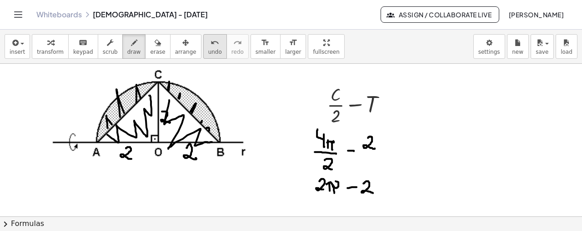
click at [211, 40] on icon "undo" at bounding box center [215, 42] width 9 height 11
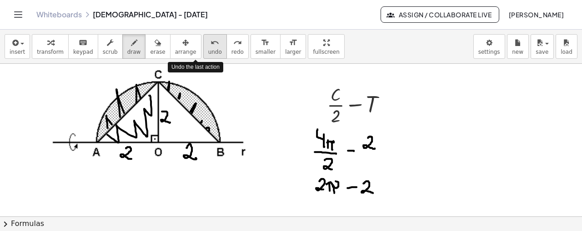
click at [211, 40] on icon "undo" at bounding box center [215, 42] width 9 height 11
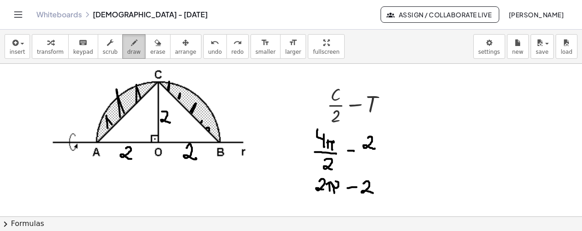
click at [131, 40] on icon "button" at bounding box center [134, 42] width 6 height 11
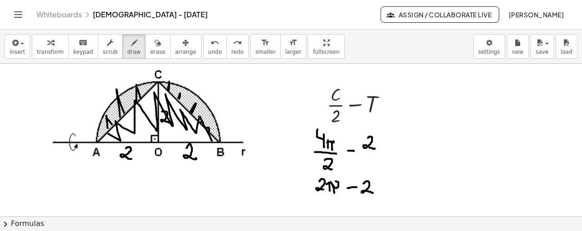
drag, startPoint x: 108, startPoint y: 133, endPoint x: 212, endPoint y: 142, distance: 104.6
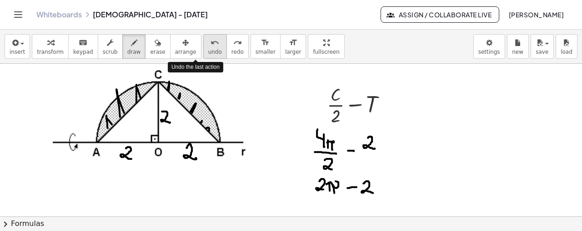
click at [211, 39] on icon "undo" at bounding box center [215, 42] width 9 height 11
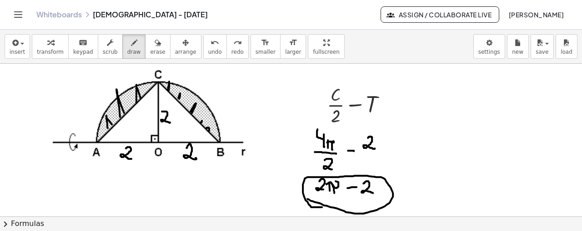
drag, startPoint x: 308, startPoint y: 198, endPoint x: 322, endPoint y: 206, distance: 16.7
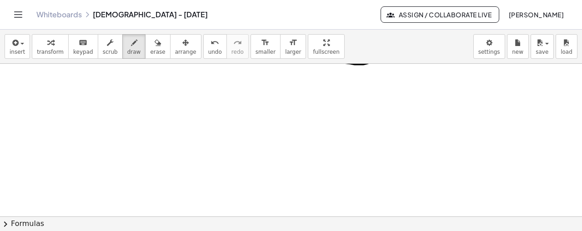
scroll to position [835, 0]
click at [16, 40] on icon "button" at bounding box center [14, 42] width 8 height 11
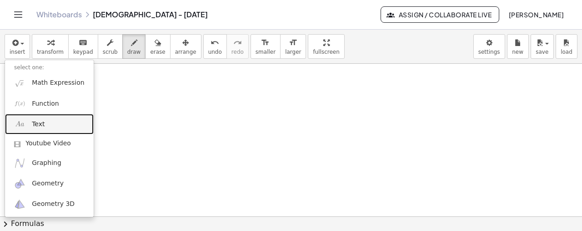
click at [32, 126] on span "Text" at bounding box center [38, 124] width 13 height 9
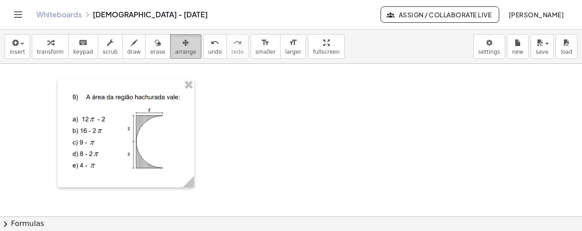
click at [175, 52] on span "arrange" at bounding box center [185, 52] width 21 height 6
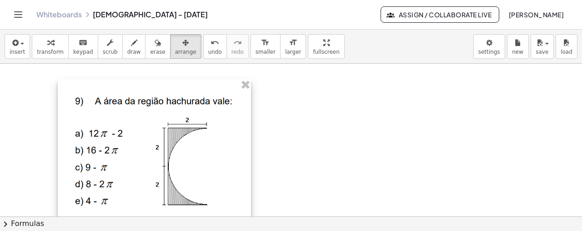
drag, startPoint x: 194, startPoint y: 183, endPoint x: 255, endPoint y: 189, distance: 61.7
click at [251, 189] on div "- +" at bounding box center [154, 154] width 193 height 151
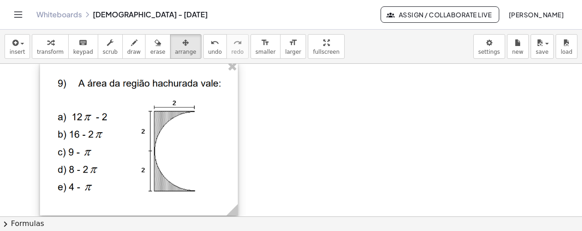
drag, startPoint x: 180, startPoint y: 170, endPoint x: 162, endPoint y: 152, distance: 24.8
click at [162, 152] on div at bounding box center [139, 138] width 198 height 154
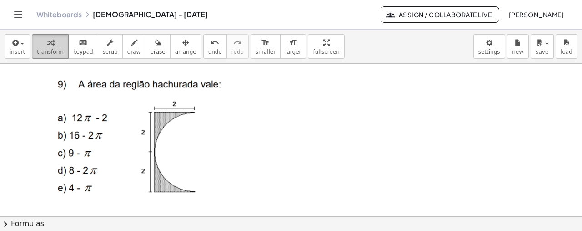
click at [43, 54] on span "transform" at bounding box center [50, 52] width 27 height 6
click at [127, 51] on span "draw" at bounding box center [134, 52] width 14 height 6
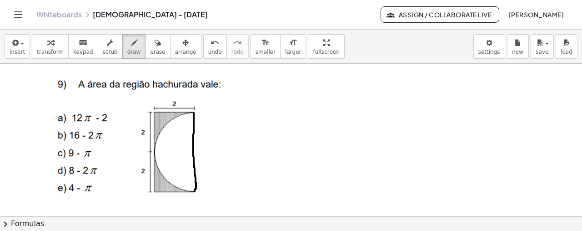
drag, startPoint x: 194, startPoint y: 112, endPoint x: 195, endPoint y: 190, distance: 77.8
click at [155, 46] on icon "button" at bounding box center [158, 42] width 6 height 11
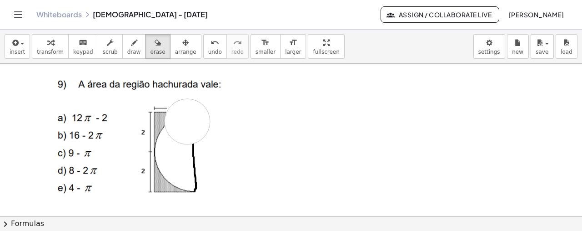
drag, startPoint x: 189, startPoint y: 114, endPoint x: 183, endPoint y: 203, distance: 89.4
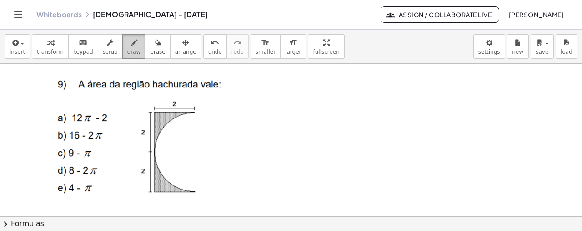
click at [122, 43] on button "draw" at bounding box center [134, 46] width 24 height 25
click at [127, 41] on div "button" at bounding box center [134, 42] width 14 height 11
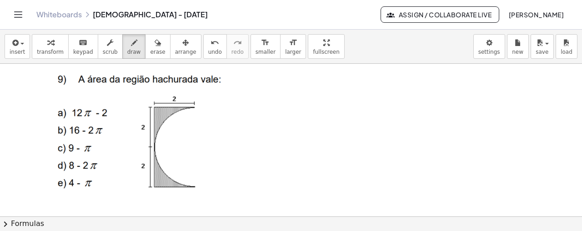
scroll to position [844, 0]
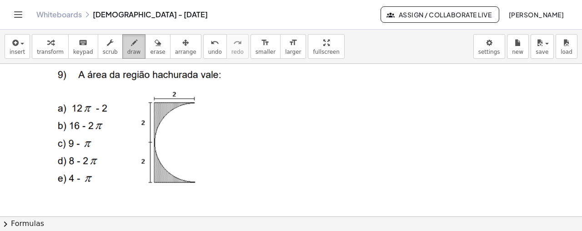
click at [131, 42] on icon "button" at bounding box center [134, 42] width 6 height 11
drag, startPoint x: 194, startPoint y: 103, endPoint x: 195, endPoint y: 181, distance: 78.3
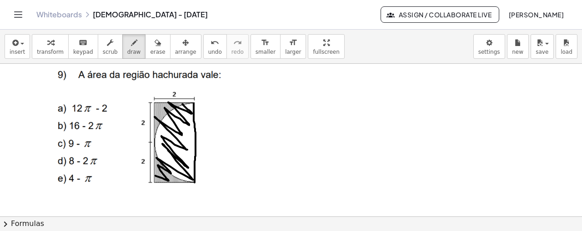
drag, startPoint x: 156, startPoint y: 175, endPoint x: 183, endPoint y: 103, distance: 76.6
click at [150, 46] on div "button" at bounding box center [157, 42] width 15 height 11
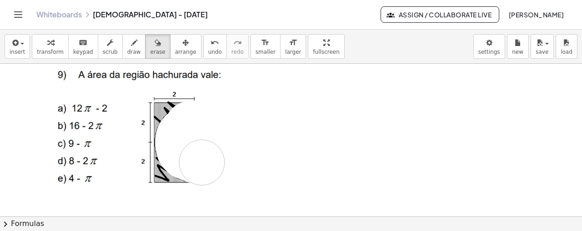
drag, startPoint x: 234, startPoint y: 121, endPoint x: 202, endPoint y: 162, distance: 52.2
click at [14, 44] on icon "button" at bounding box center [14, 42] width 8 height 11
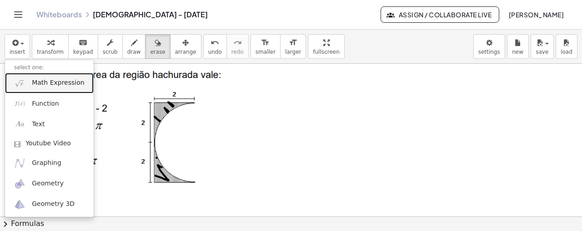
click at [43, 86] on span "Math Expression" at bounding box center [58, 82] width 52 height 9
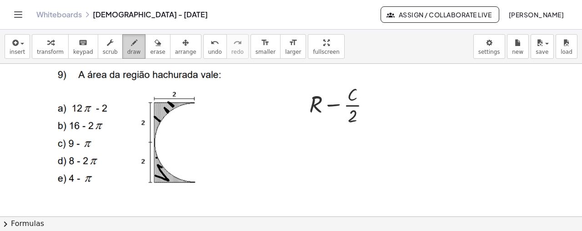
click at [127, 53] on span "draw" at bounding box center [134, 52] width 14 height 6
drag, startPoint x: 195, startPoint y: 102, endPoint x: 191, endPoint y: 185, distance: 82.9
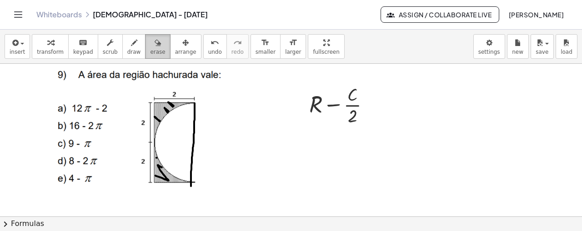
click at [150, 41] on div "button" at bounding box center [157, 42] width 15 height 11
drag, startPoint x: 235, startPoint y: 119, endPoint x: 201, endPoint y: 177, distance: 67.1
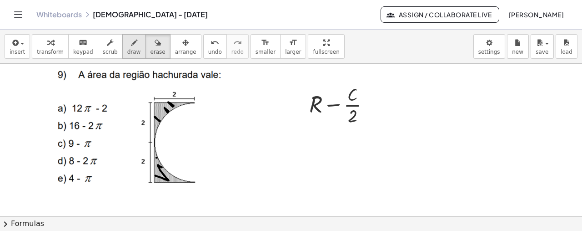
click at [127, 51] on span "draw" at bounding box center [134, 52] width 14 height 6
drag, startPoint x: 325, startPoint y: 151, endPoint x: 332, endPoint y: 149, distance: 7.1
drag, startPoint x: 343, startPoint y: 143, endPoint x: 349, endPoint y: 158, distance: 15.6
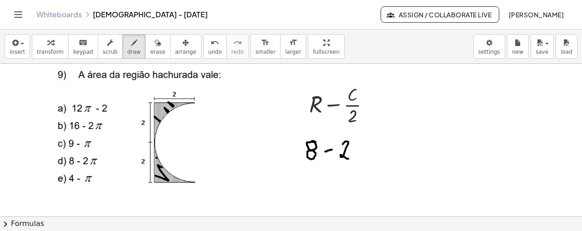
drag, startPoint x: 353, startPoint y: 147, endPoint x: 353, endPoint y: 156, distance: 8.6
drag, startPoint x: 357, startPoint y: 147, endPoint x: 359, endPoint y: 158, distance: 11.5
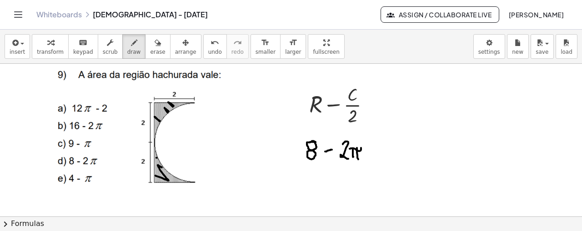
drag, startPoint x: 350, startPoint y: 148, endPoint x: 361, endPoint y: 146, distance: 11.6
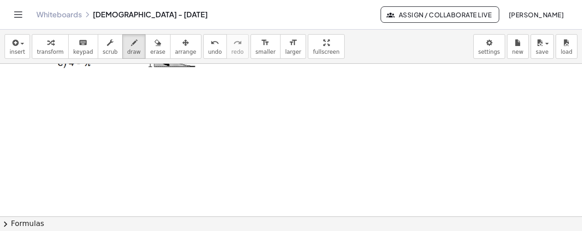
scroll to position [987, 0]
click at [21, 41] on div "button" at bounding box center [17, 42] width 15 height 11
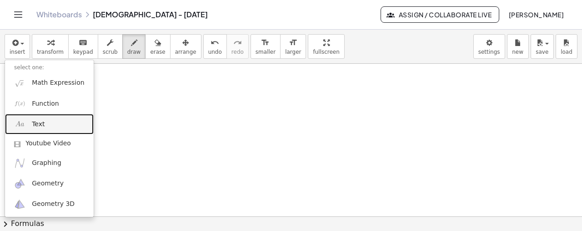
click at [42, 120] on span "Text" at bounding box center [38, 124] width 13 height 9
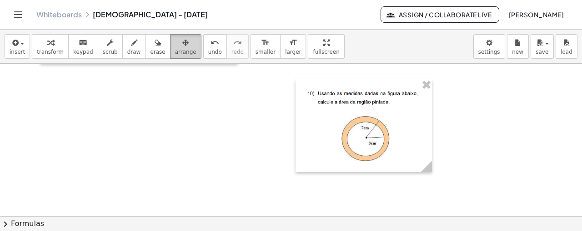
click at [182, 45] on icon "button" at bounding box center [185, 42] width 6 height 11
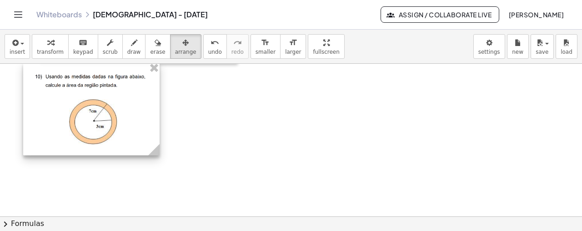
drag, startPoint x: 358, startPoint y: 132, endPoint x: 85, endPoint y: 115, distance: 273.1
click at [85, 115] on div at bounding box center [91, 108] width 137 height 93
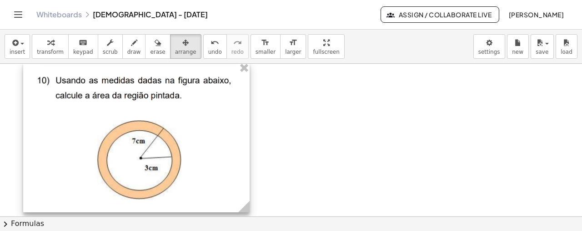
drag, startPoint x: 156, startPoint y: 147, endPoint x: 246, endPoint y: 181, distance: 96.2
click at [246, 181] on div "- +" at bounding box center [136, 137] width 227 height 150
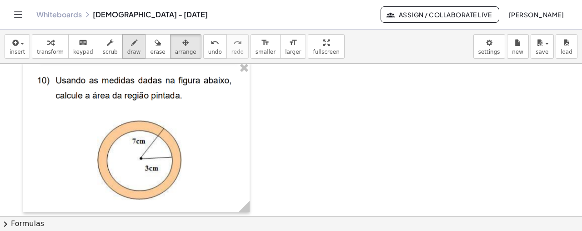
click at [127, 45] on div "button" at bounding box center [134, 42] width 14 height 11
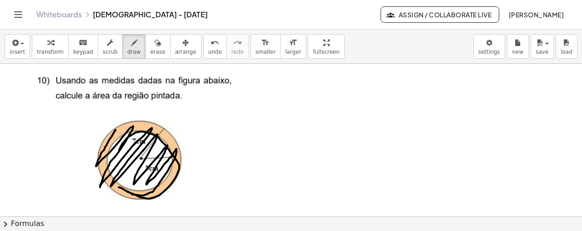
drag, startPoint x: 116, startPoint y: 129, endPoint x: 112, endPoint y: 177, distance: 48.4
click at [150, 44] on div "button" at bounding box center [157, 42] width 15 height 11
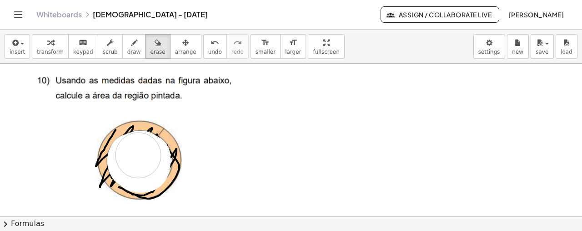
drag, startPoint x: 133, startPoint y: 158, endPoint x: 286, endPoint y: 102, distance: 162.7
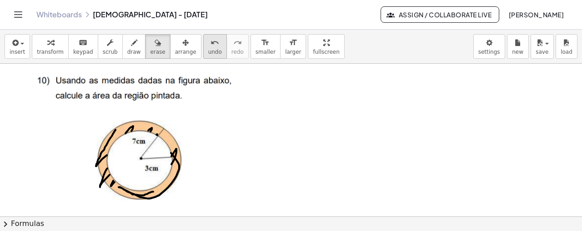
click at [211, 45] on icon "undo" at bounding box center [215, 42] width 9 height 11
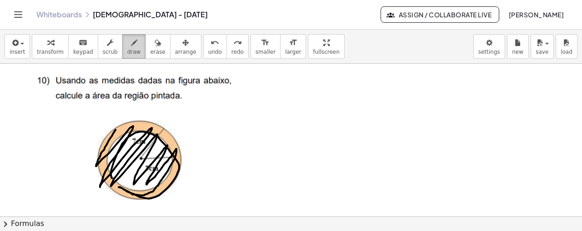
click at [127, 49] on span "draw" at bounding box center [134, 52] width 14 height 6
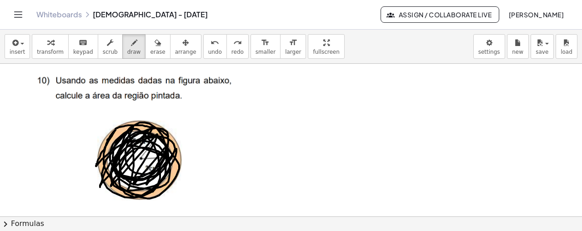
drag, startPoint x: 168, startPoint y: 135, endPoint x: 162, endPoint y: 176, distance: 41.0
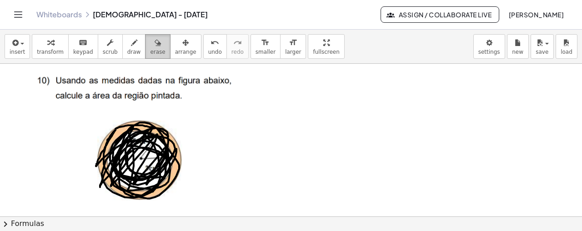
click at [150, 51] on span "erase" at bounding box center [157, 52] width 15 height 6
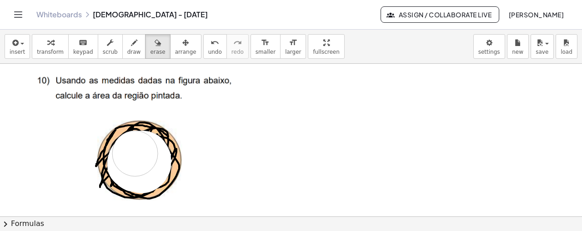
drag, startPoint x: 139, startPoint y: 160, endPoint x: 230, endPoint y: 71, distance: 127.1
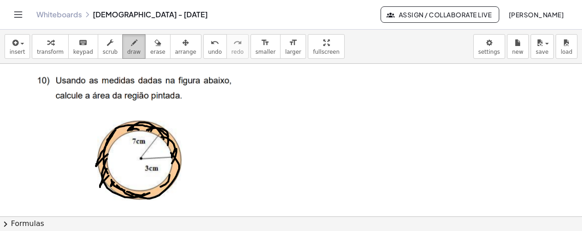
click at [131, 41] on icon "button" at bounding box center [134, 42] width 6 height 11
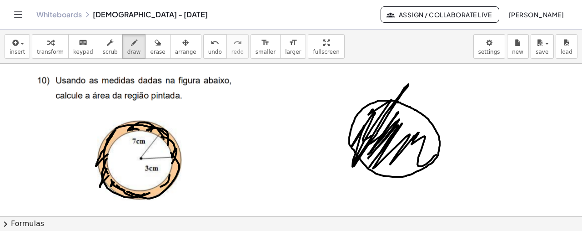
drag, startPoint x: 373, startPoint y: 108, endPoint x: 436, endPoint y: 154, distance: 77.9
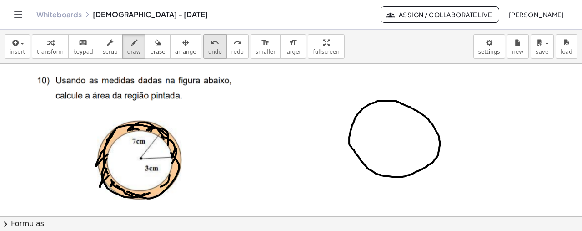
click at [211, 45] on icon "undo" at bounding box center [215, 42] width 9 height 11
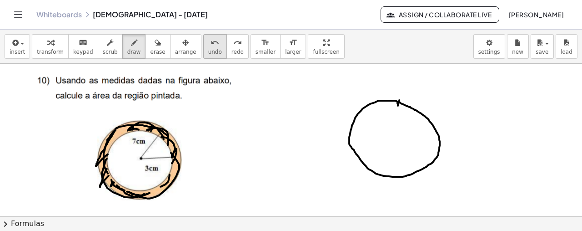
click at [211, 47] on icon "undo" at bounding box center [215, 42] width 9 height 11
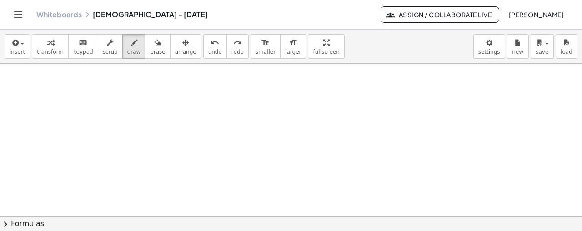
scroll to position [1152, 0]
click at [15, 47] on icon "button" at bounding box center [14, 42] width 8 height 11
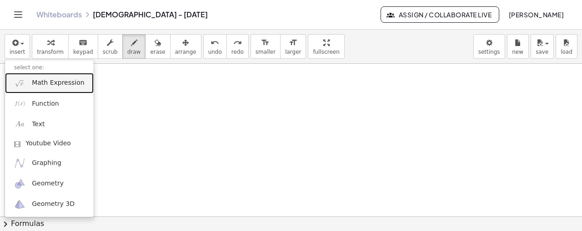
click at [61, 83] on span "Math Expression" at bounding box center [58, 82] width 52 height 9
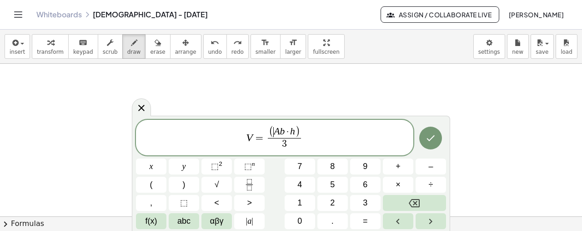
click at [274, 135] on var "A" at bounding box center [277, 131] width 6 height 11
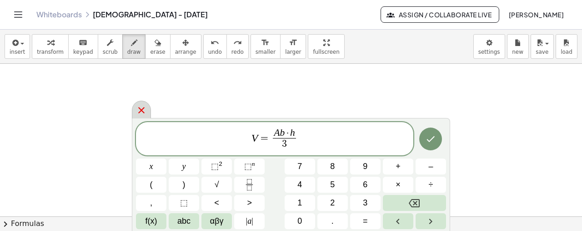
click at [147, 112] on icon at bounding box center [141, 110] width 11 height 11
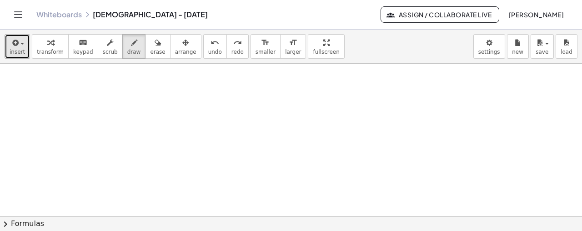
click at [19, 40] on span "button" at bounding box center [20, 43] width 2 height 6
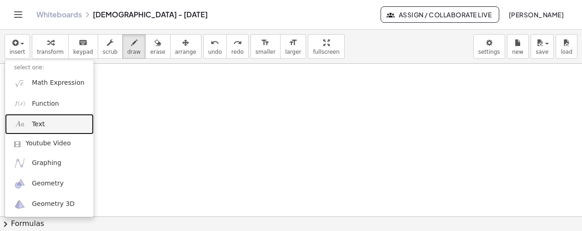
click at [32, 123] on span "Text" at bounding box center [38, 124] width 13 height 9
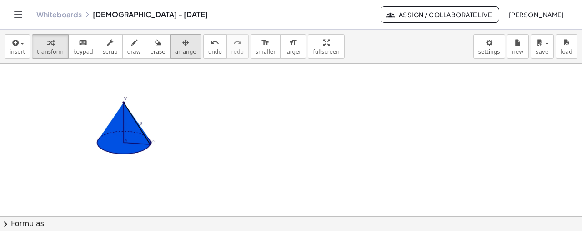
click at [175, 51] on span "arrange" at bounding box center [185, 52] width 21 height 6
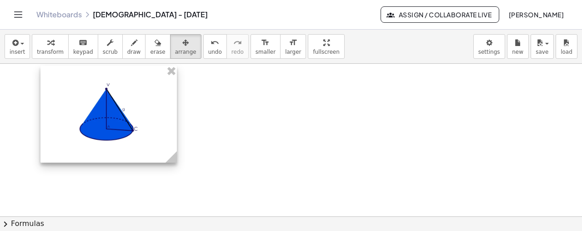
drag, startPoint x: 154, startPoint y: 130, endPoint x: 137, endPoint y: 116, distance: 22.0
click at [137, 116] on div at bounding box center [108, 114] width 137 height 97
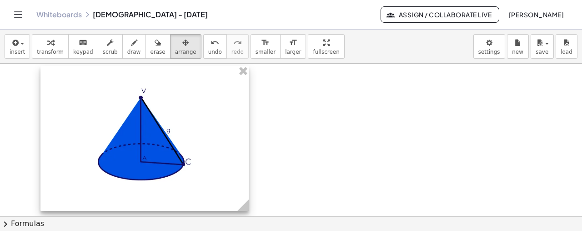
drag, startPoint x: 176, startPoint y: 161, endPoint x: 248, endPoint y: 182, distance: 75.0
click at [248, 182] on div "- +" at bounding box center [144, 138] width 208 height 145
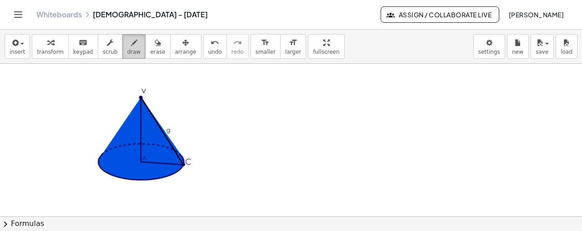
click at [131, 37] on icon "button" at bounding box center [134, 42] width 6 height 11
drag, startPoint x: 137, startPoint y: 122, endPoint x: 136, endPoint y: 133, distance: 11.0
drag, startPoint x: 137, startPoint y: 129, endPoint x: 134, endPoint y: 120, distance: 9.5
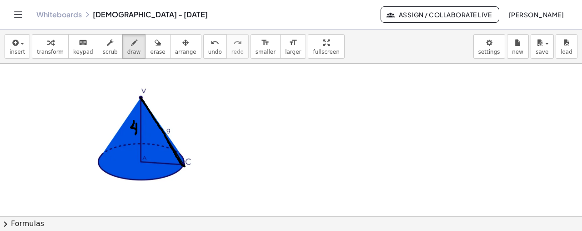
drag, startPoint x: 141, startPoint y: 97, endPoint x: 184, endPoint y: 164, distance: 80.0
drag, startPoint x: 174, startPoint y: 121, endPoint x: 168, endPoint y: 131, distance: 11.5
drag, startPoint x: 140, startPoint y: 160, endPoint x: 182, endPoint y: 165, distance: 42.2
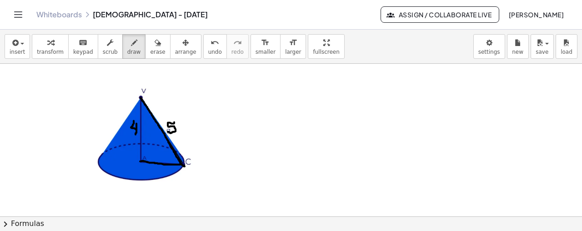
drag, startPoint x: 154, startPoint y: 166, endPoint x: 159, endPoint y: 172, distance: 8.4
drag, startPoint x: 142, startPoint y: 98, endPoint x: 141, endPoint y: 159, distance: 61.0
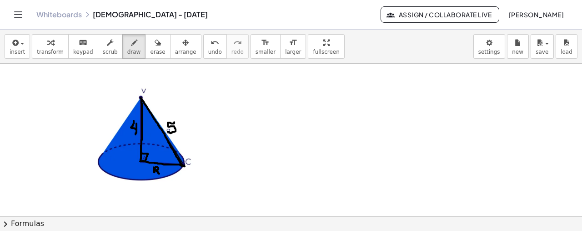
drag, startPoint x: 141, startPoint y: 152, endPoint x: 145, endPoint y: 159, distance: 8.4
click at [150, 49] on span "erase" at bounding box center [157, 52] width 15 height 6
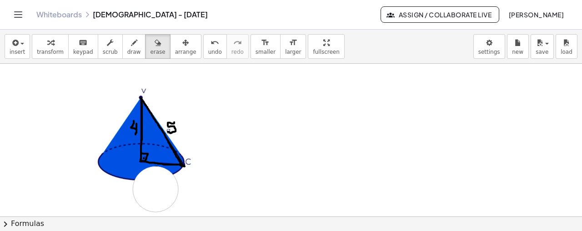
drag, startPoint x: 159, startPoint y: 211, endPoint x: 156, endPoint y: 188, distance: 23.0
click at [131, 47] on icon "button" at bounding box center [134, 42] width 6 height 11
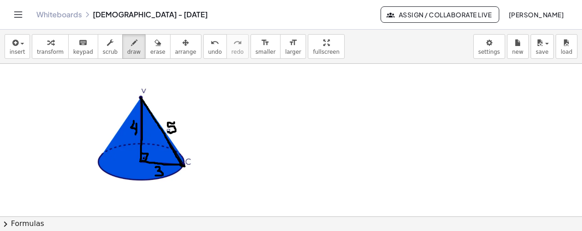
drag, startPoint x: 156, startPoint y: 166, endPoint x: 156, endPoint y: 174, distance: 7.7
click at [17, 37] on icon "button" at bounding box center [14, 42] width 8 height 11
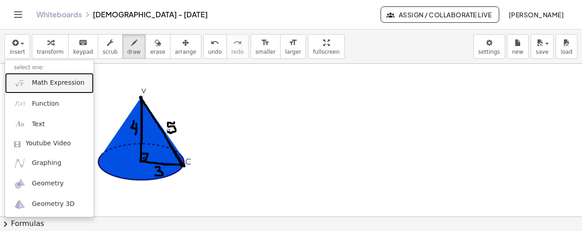
click at [48, 88] on link "Math Expression" at bounding box center [49, 83] width 89 height 20
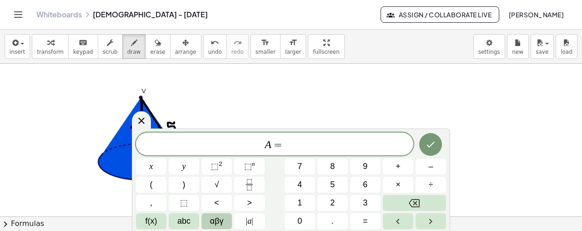
click at [211, 222] on span "αβγ" at bounding box center [217, 221] width 14 height 12
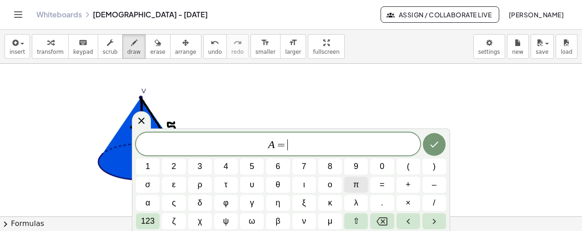
click at [354, 186] on span "π" at bounding box center [356, 184] width 5 height 12
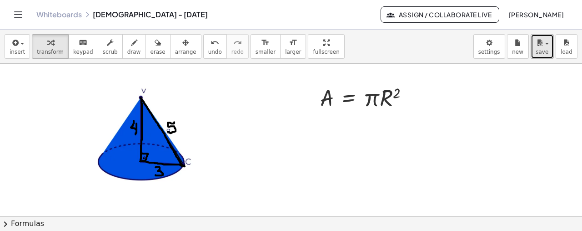
click at [547, 51] on span "save" at bounding box center [542, 52] width 13 height 6
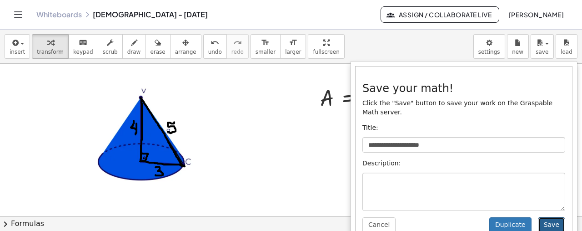
click at [538, 222] on button "Save" at bounding box center [551, 224] width 27 height 15
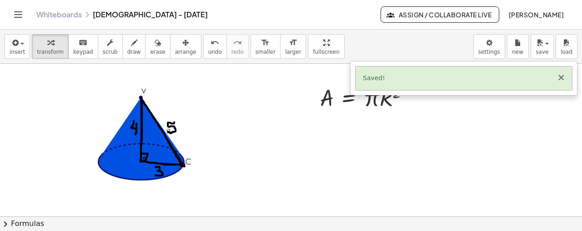
click at [562, 79] on button "×" at bounding box center [561, 78] width 8 height 10
